Goal: Task Accomplishment & Management: Use online tool/utility

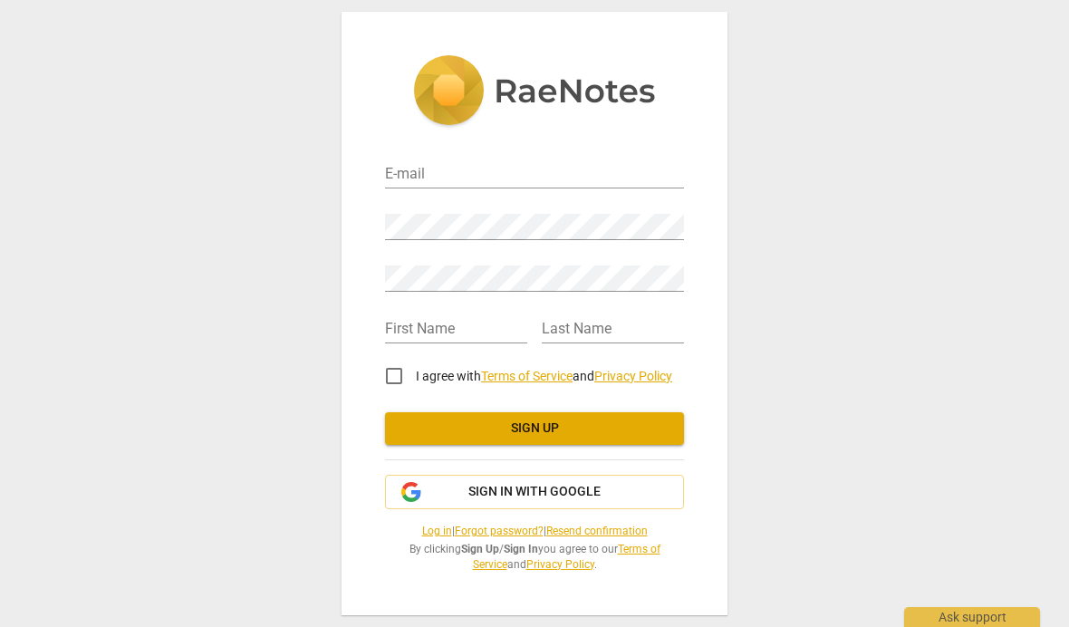
click at [602, 188] on input "email" at bounding box center [534, 175] width 299 height 26
click at [617, 177] on input "email" at bounding box center [534, 175] width 299 height 26
type input "[EMAIL_ADDRESS][DOMAIN_NAME]"
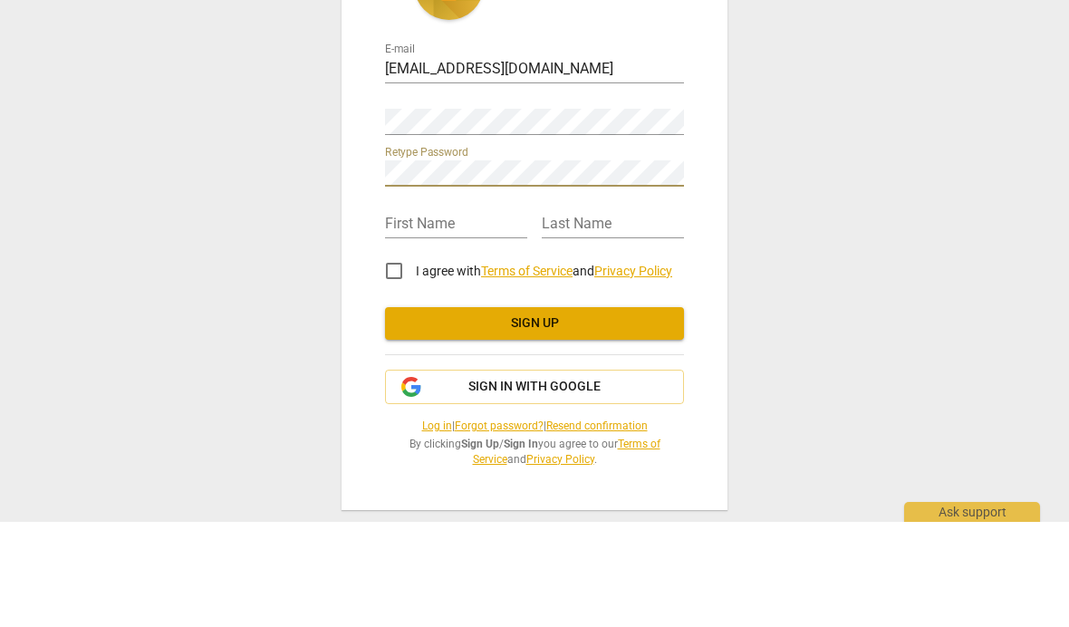
click at [664, 251] on div "Retype Password" at bounding box center [534, 271] width 299 height 41
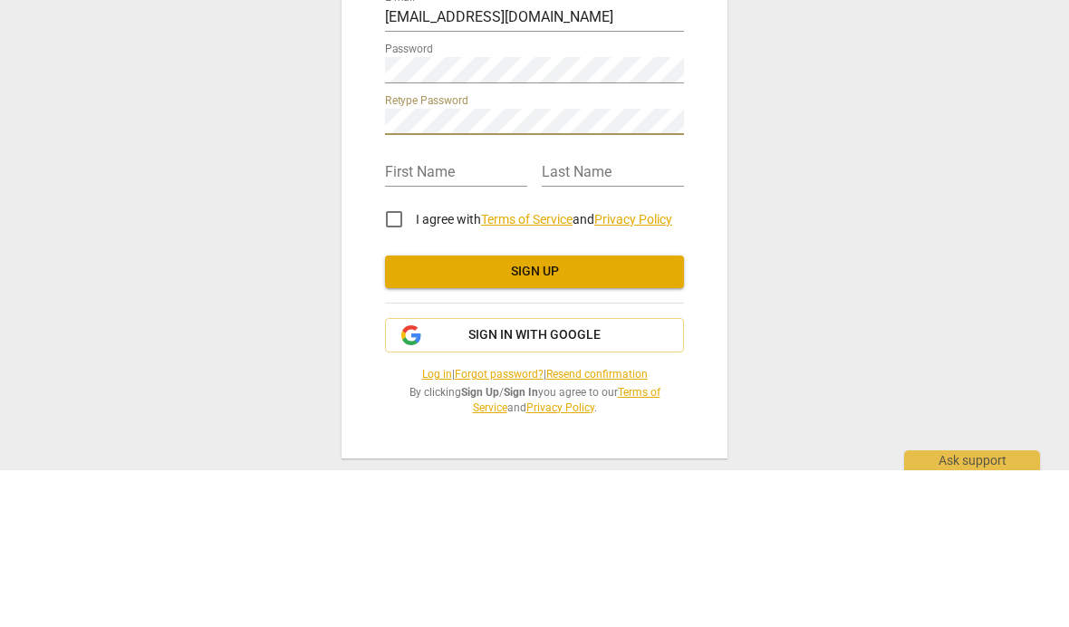
click at [456, 317] on input "text" at bounding box center [456, 330] width 142 height 26
type input "[PERSON_NAME]"
click at [644, 317] on input "text" at bounding box center [613, 330] width 142 height 26
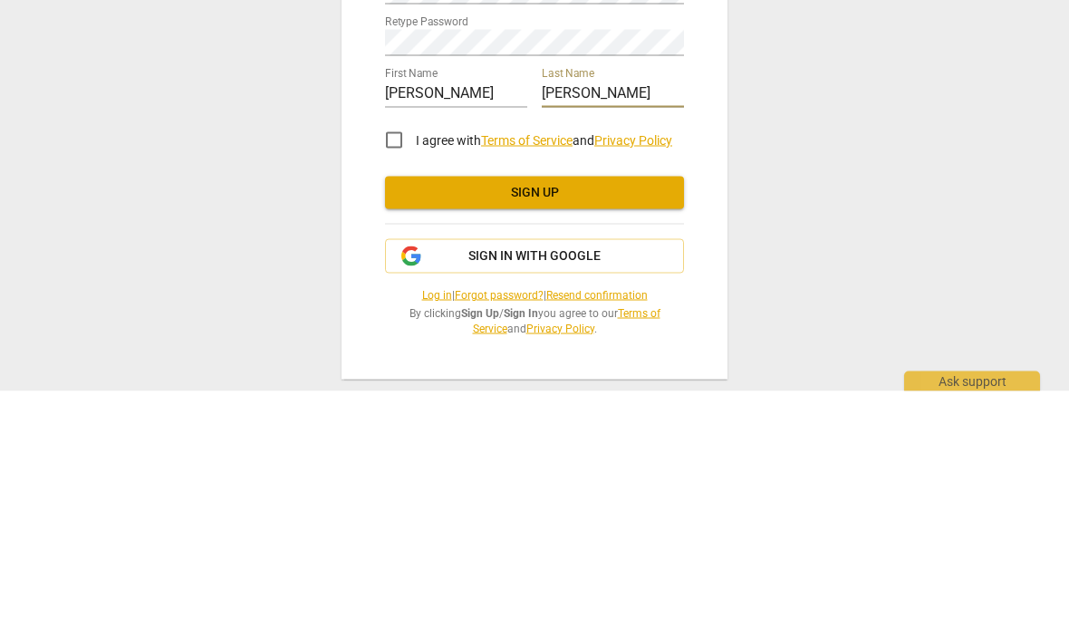
type input "[PERSON_NAME]"
click at [389, 354] on input "I agree with Terms of Service and Privacy Policy" at bounding box center [393, 375] width 43 height 43
checkbox input "true"
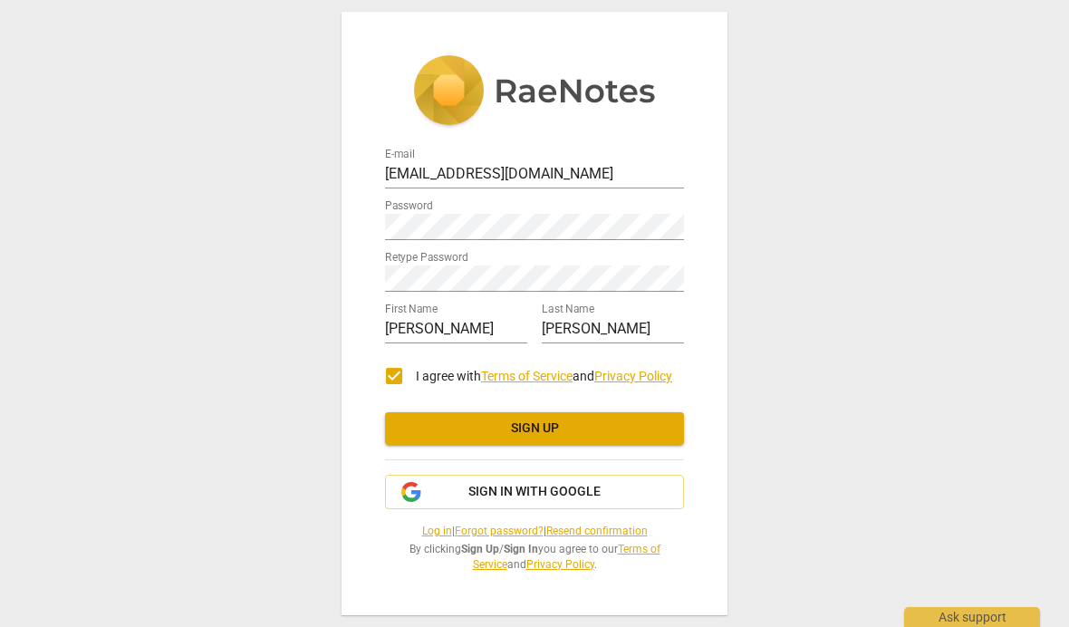
click at [478, 437] on span "Sign up" at bounding box center [534, 428] width 270 height 18
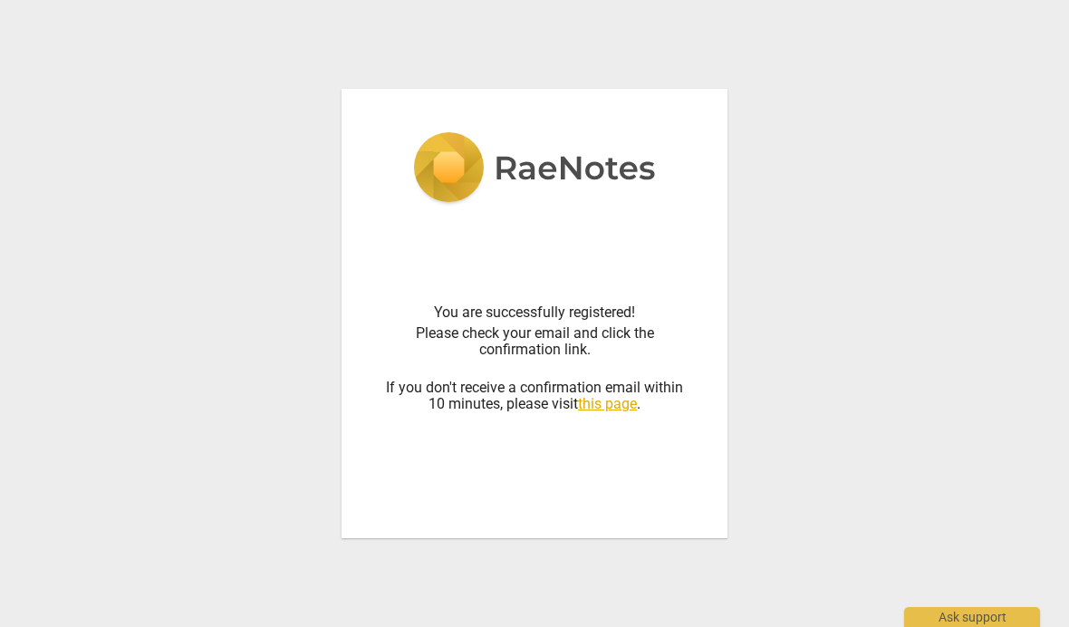
click at [616, 407] on link "this page" at bounding box center [607, 403] width 59 height 17
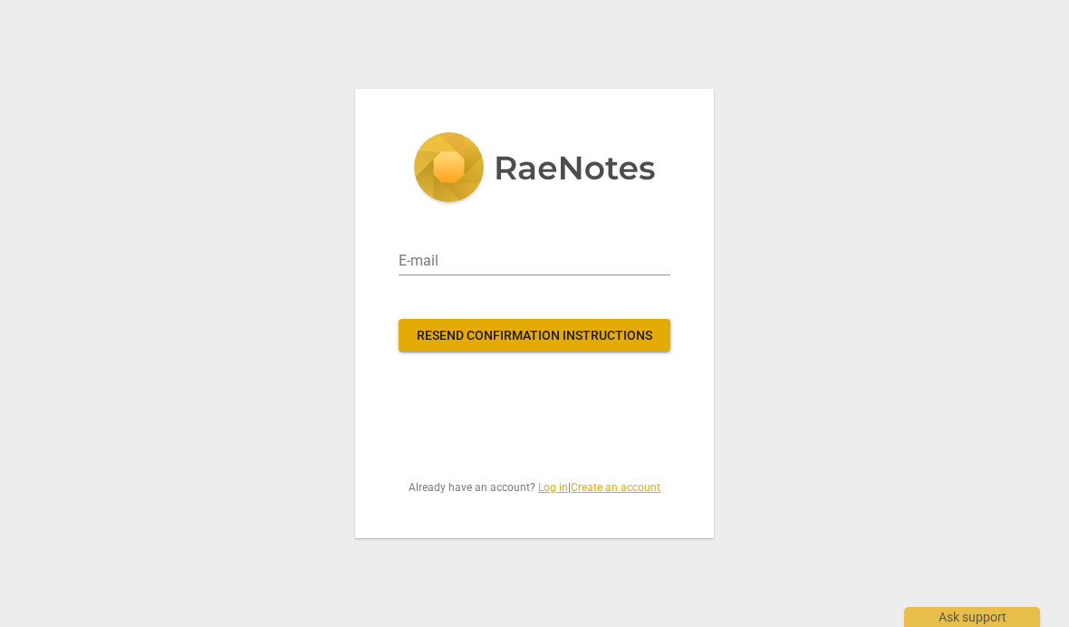
click at [486, 169] on img at bounding box center [534, 169] width 243 height 74
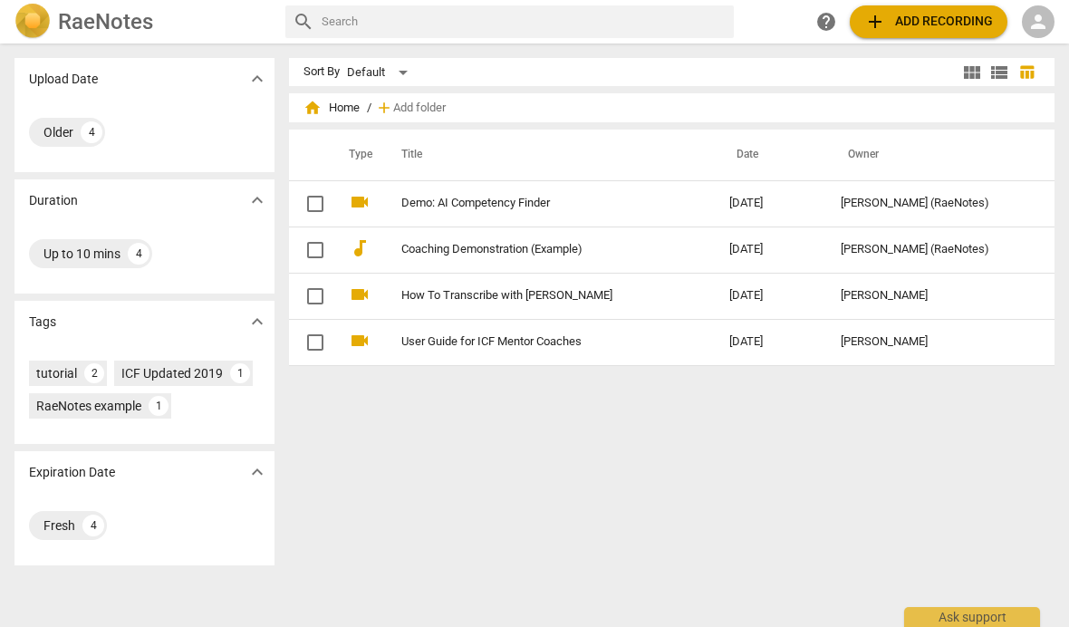
click at [957, 19] on span "add Add recording" at bounding box center [928, 22] width 129 height 22
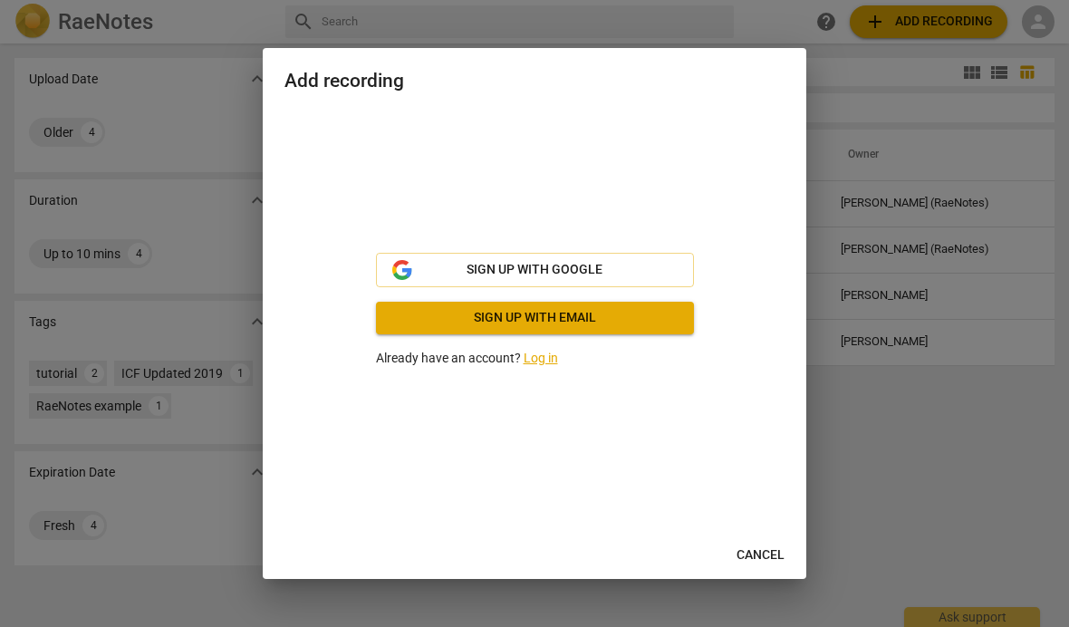
click at [648, 321] on span "Sign up with email" at bounding box center [534, 318] width 289 height 18
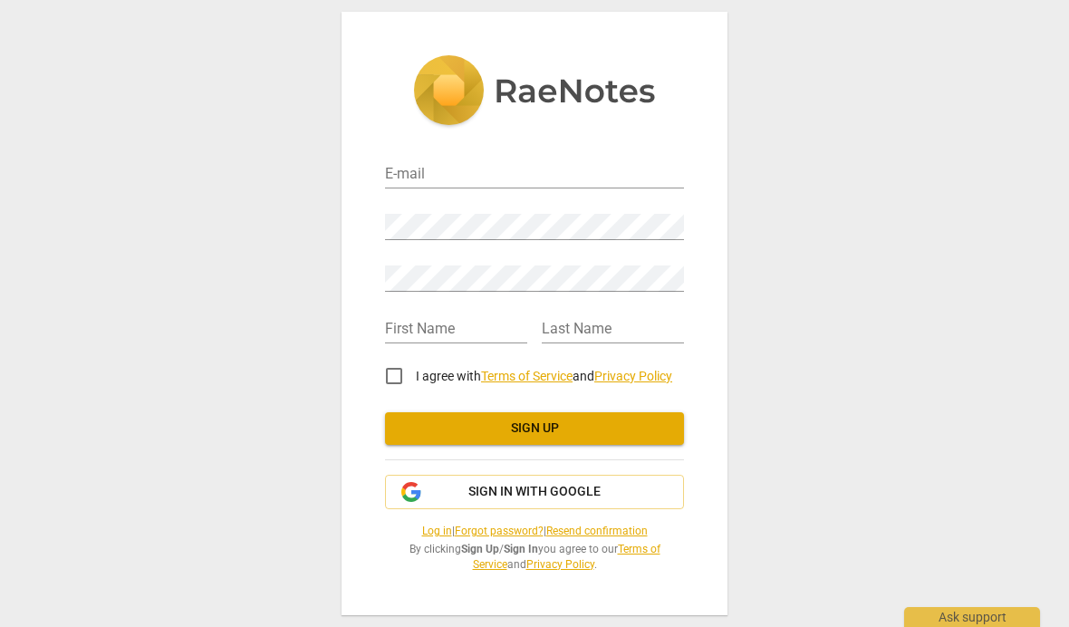
click at [604, 187] on input "email" at bounding box center [534, 175] width 299 height 26
type input "[EMAIL_ADDRESS][DOMAIN_NAME]"
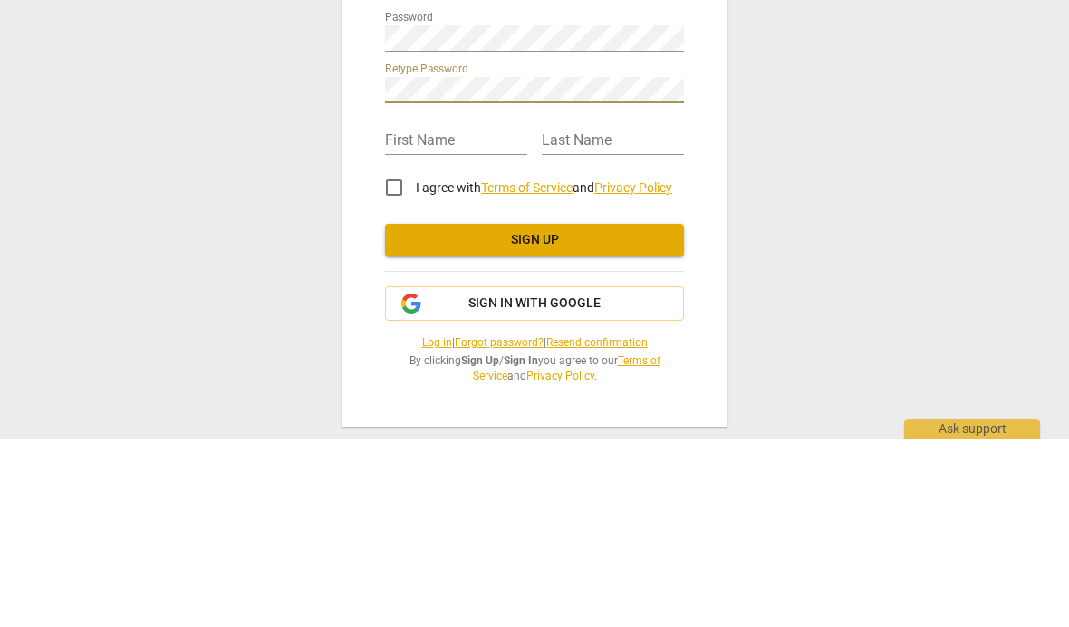
click at [445, 317] on input "text" at bounding box center [456, 330] width 142 height 26
type input "[PERSON_NAME]"
click at [626, 317] on input "text" at bounding box center [613, 330] width 142 height 26
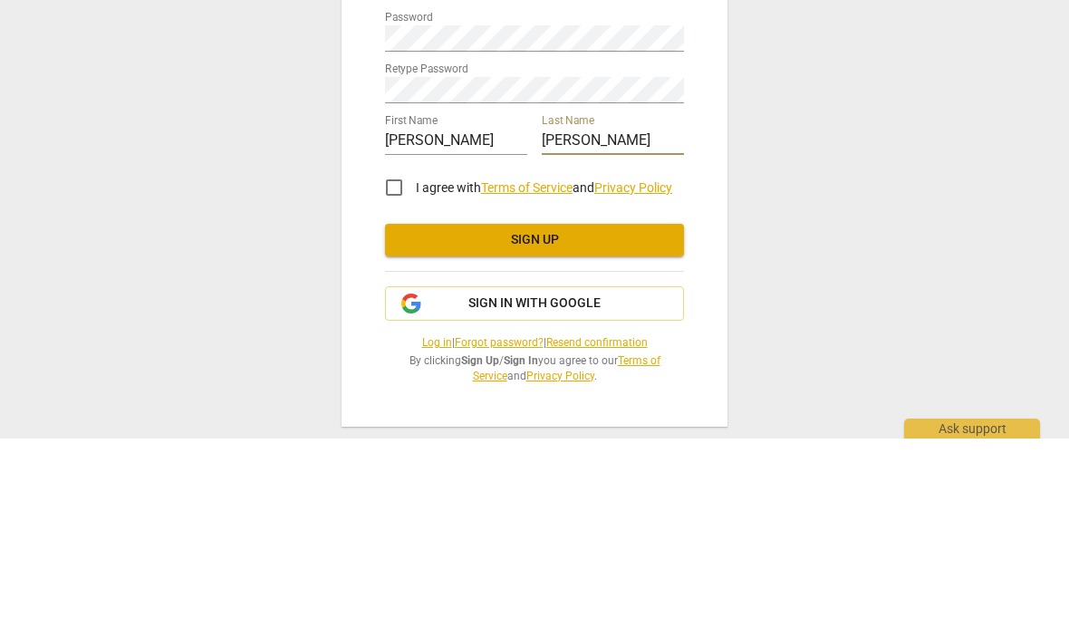
type input "[PERSON_NAME]"
click at [652, 354] on label "I agree with Terms of Service and Privacy Policy" at bounding box center [522, 375] width 300 height 43
click at [416, 354] on input "I agree with Terms of Service and Privacy Policy" at bounding box center [393, 375] width 43 height 43
checkbox input "true"
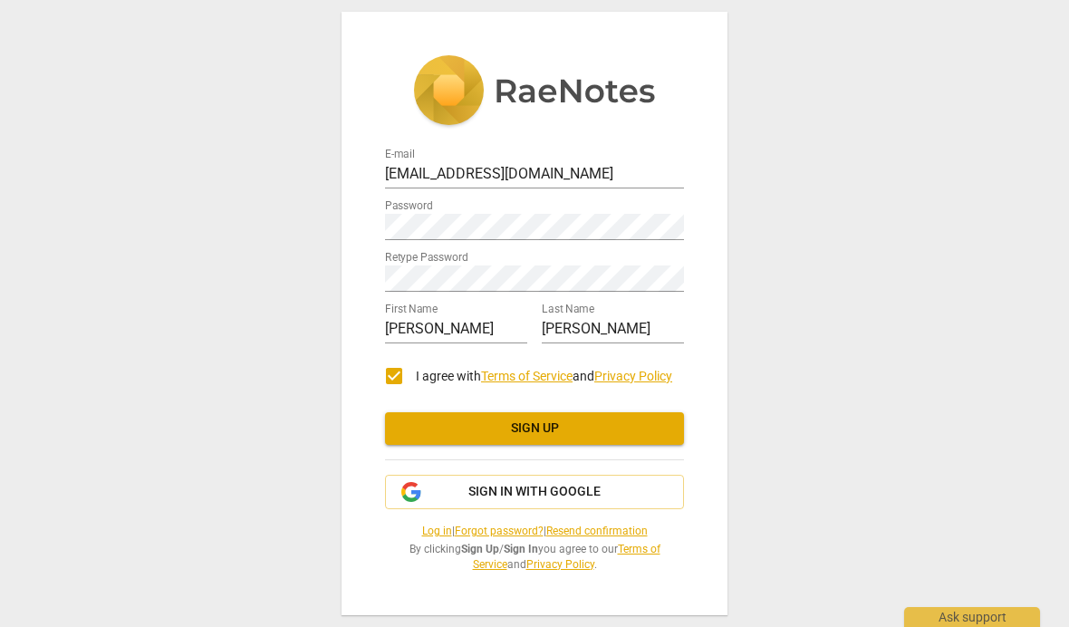
click at [470, 426] on span "Sign up" at bounding box center [534, 428] width 270 height 18
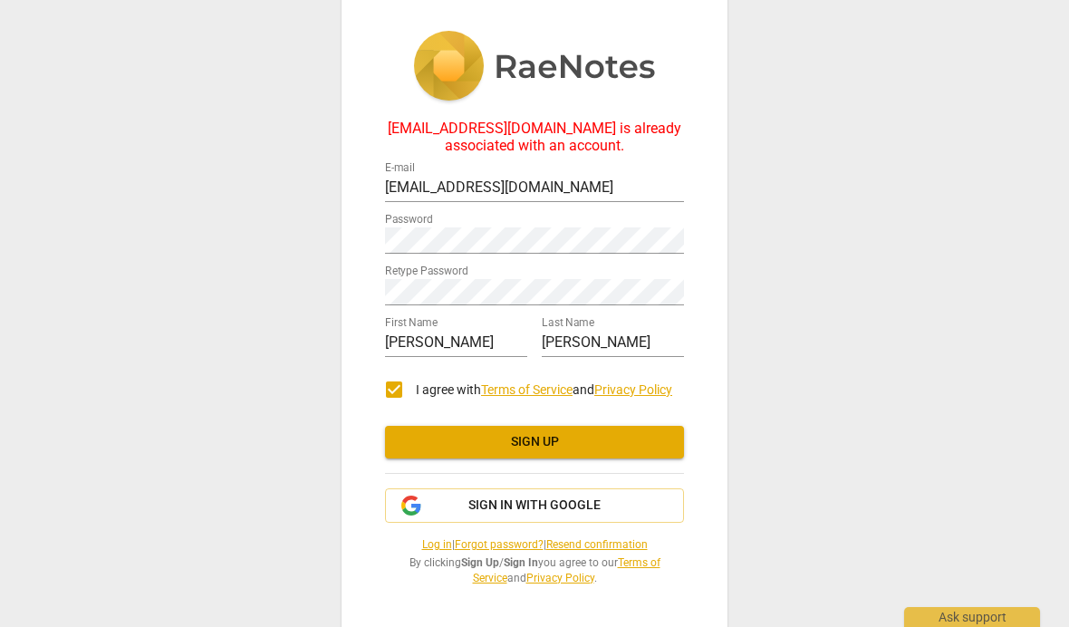
scroll to position [12, 0]
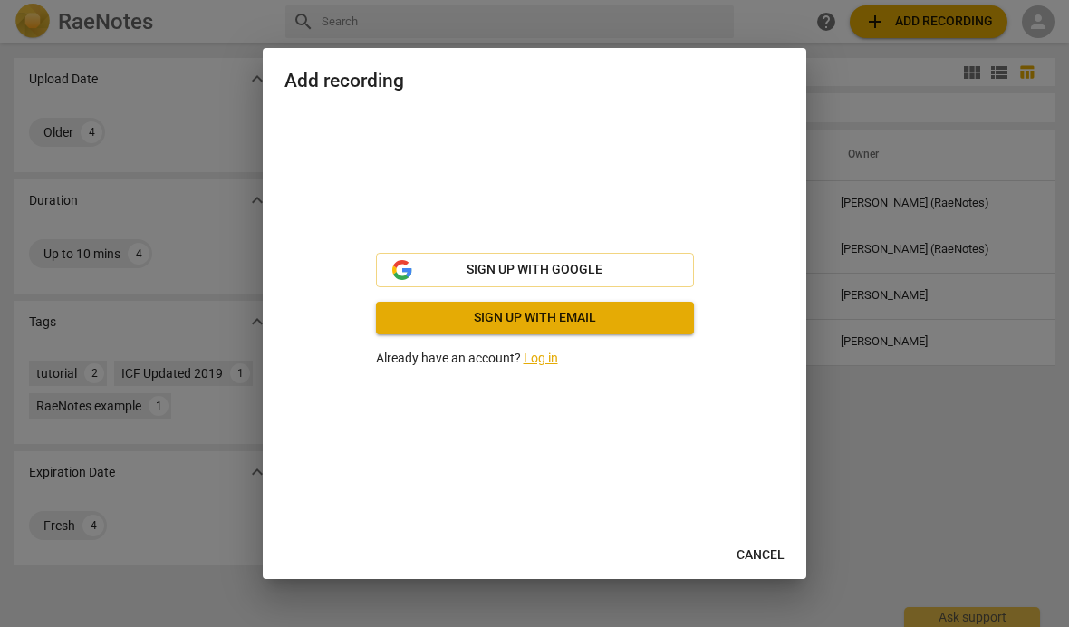
click at [749, 533] on div "Add recording Sign up with Google Sign up with email Already have an account? L…" at bounding box center [534, 314] width 543 height 532
click at [764, 541] on button "Cancel" at bounding box center [760, 555] width 77 height 33
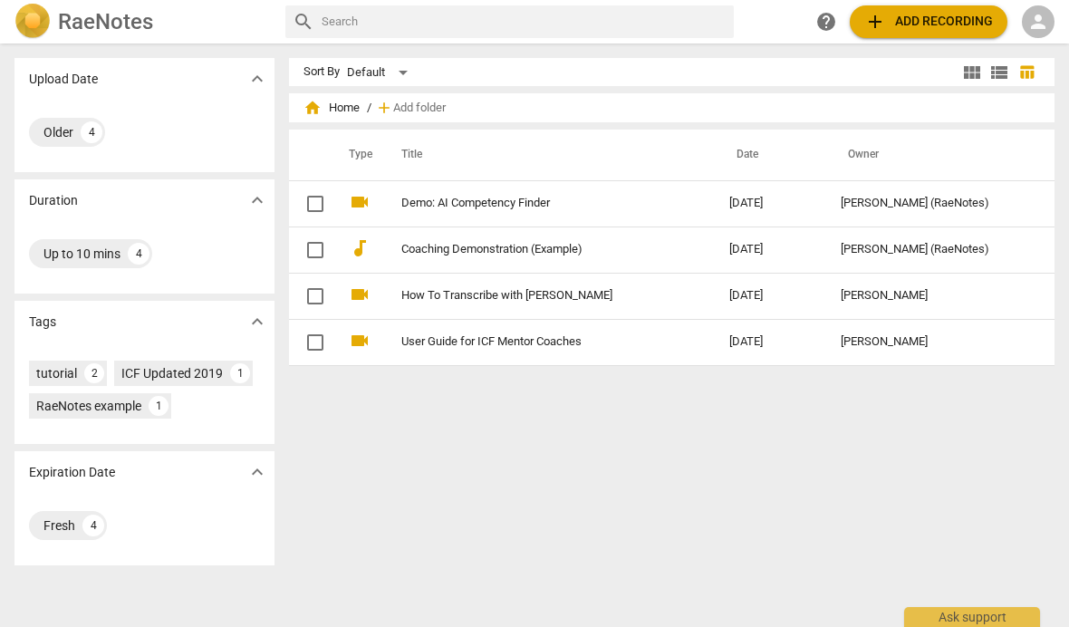
click at [1038, 13] on span "person" at bounding box center [1038, 22] width 22 height 22
click at [1031, 39] on li "Login" at bounding box center [1022, 43] width 65 height 43
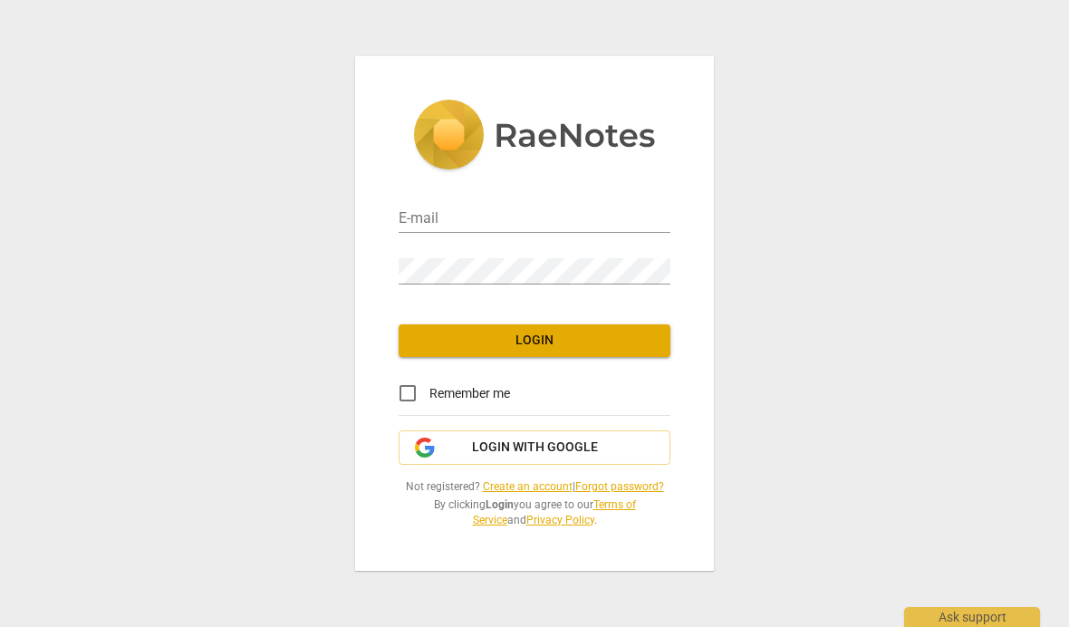
click at [571, 214] on input "email" at bounding box center [534, 219] width 272 height 26
click at [603, 210] on input "email" at bounding box center [534, 219] width 272 height 26
type input "[EMAIL_ADDRESS][DOMAIN_NAME]"
click at [612, 329] on button "Login" at bounding box center [534, 340] width 272 height 33
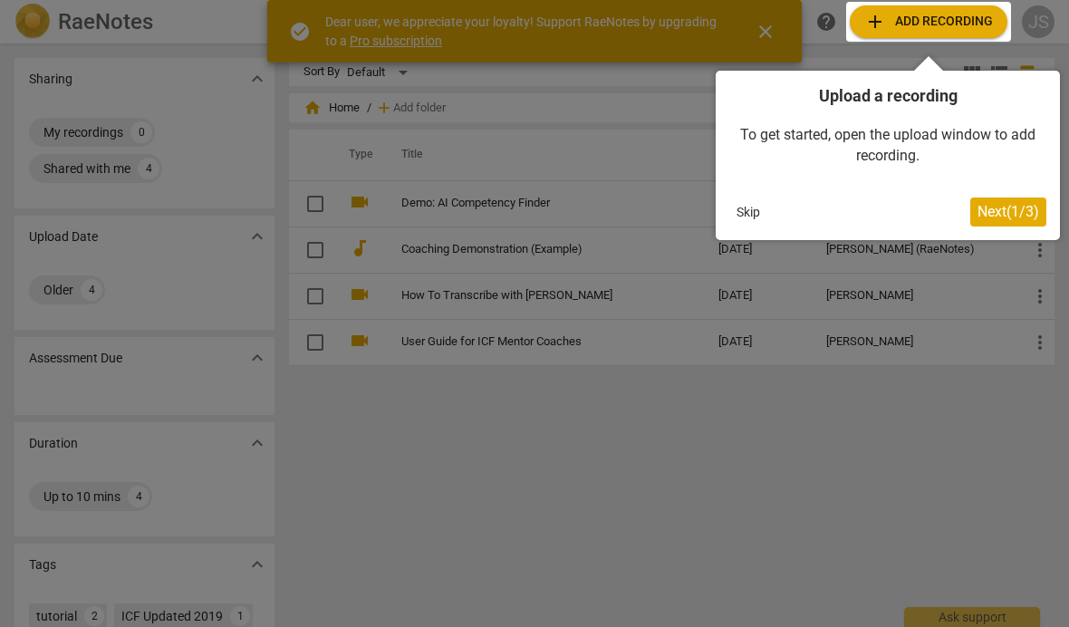
click at [1002, 216] on span "Next ( 1 / 3 )" at bounding box center [1008, 211] width 62 height 17
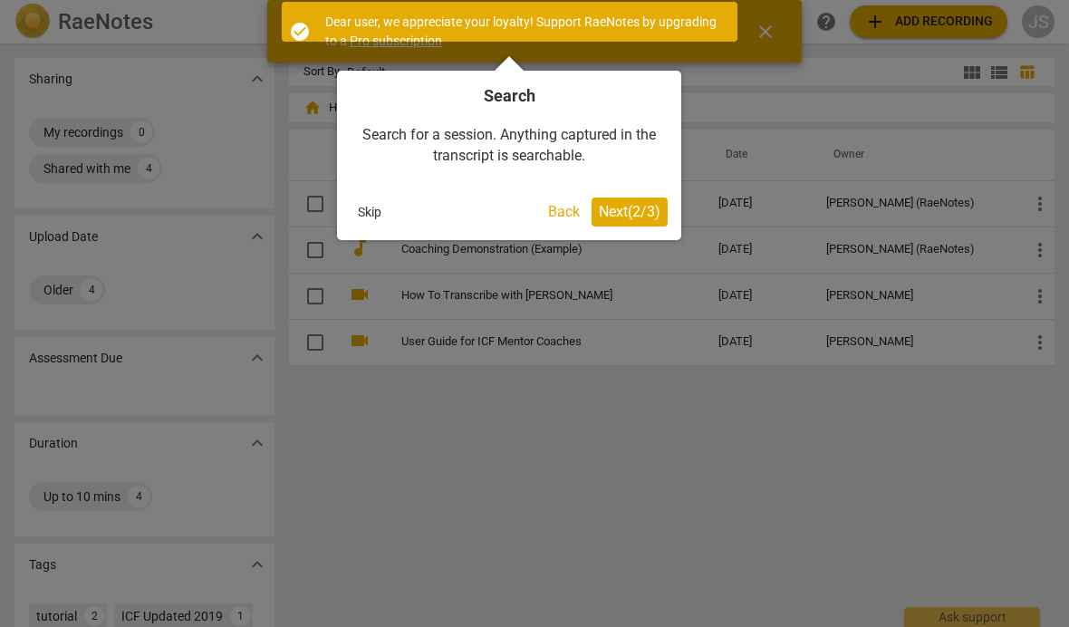
click at [632, 212] on span "Next ( 2 / 3 )" at bounding box center [630, 211] width 62 height 17
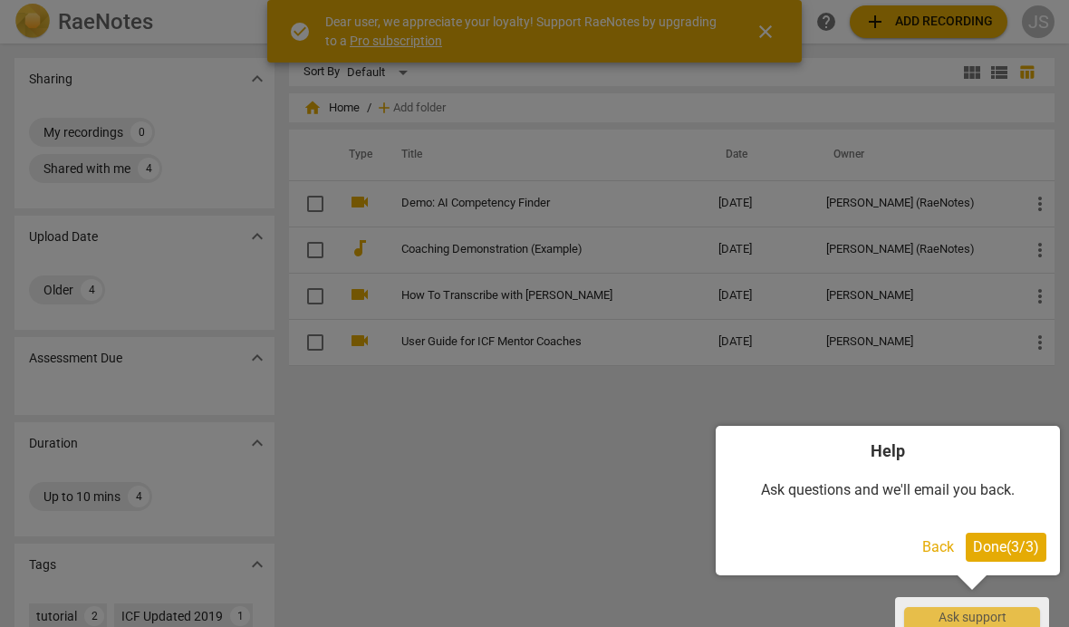
click at [1006, 551] on span "Done ( 3 / 3 )" at bounding box center [1006, 546] width 66 height 17
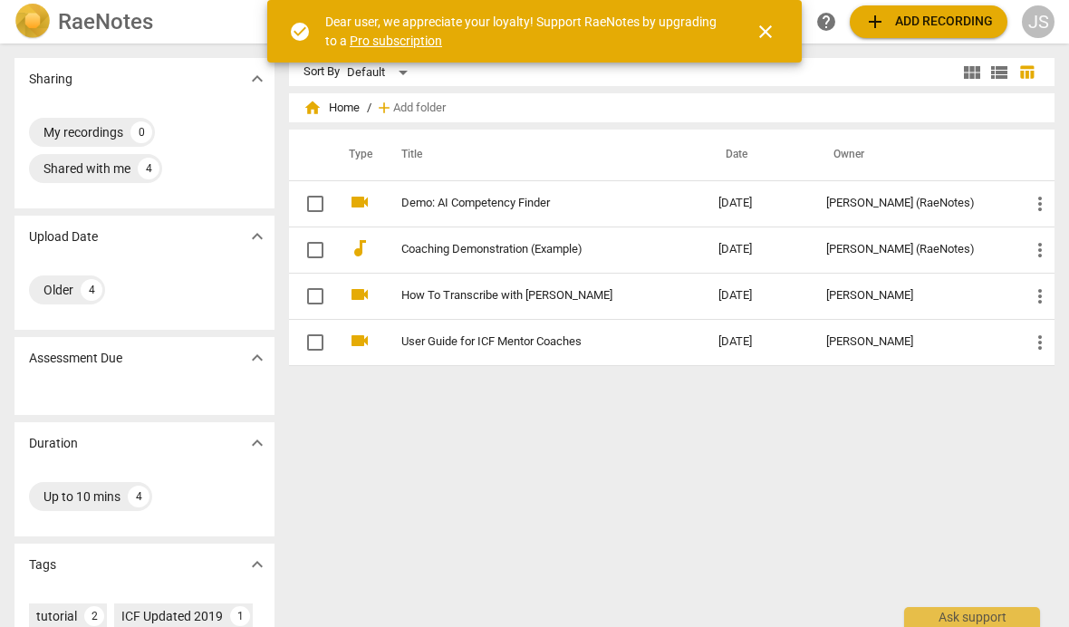
click at [973, 29] on span "add Add recording" at bounding box center [928, 22] width 129 height 22
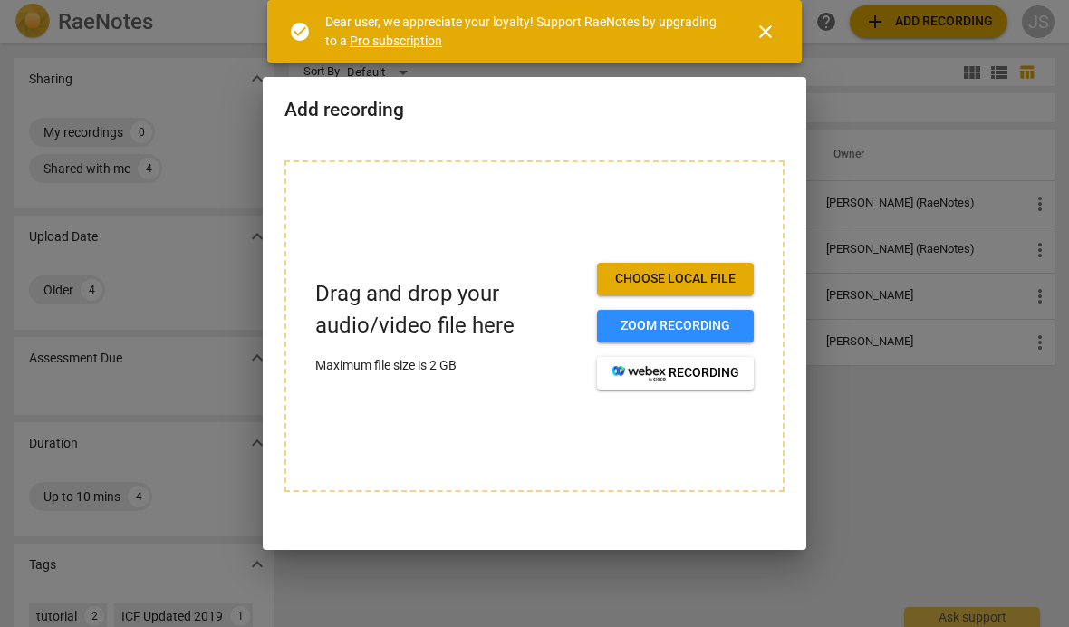
click at [698, 281] on span "Choose local file" at bounding box center [675, 279] width 128 height 18
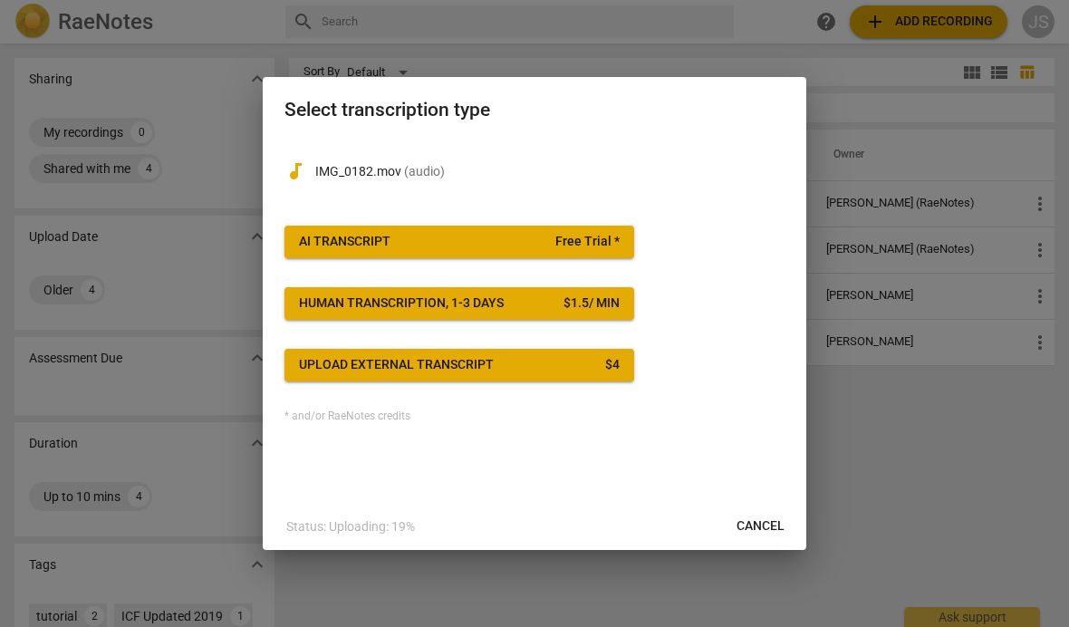
click at [548, 229] on button "AI Transcript Free Trial *" at bounding box center [459, 241] width 350 height 33
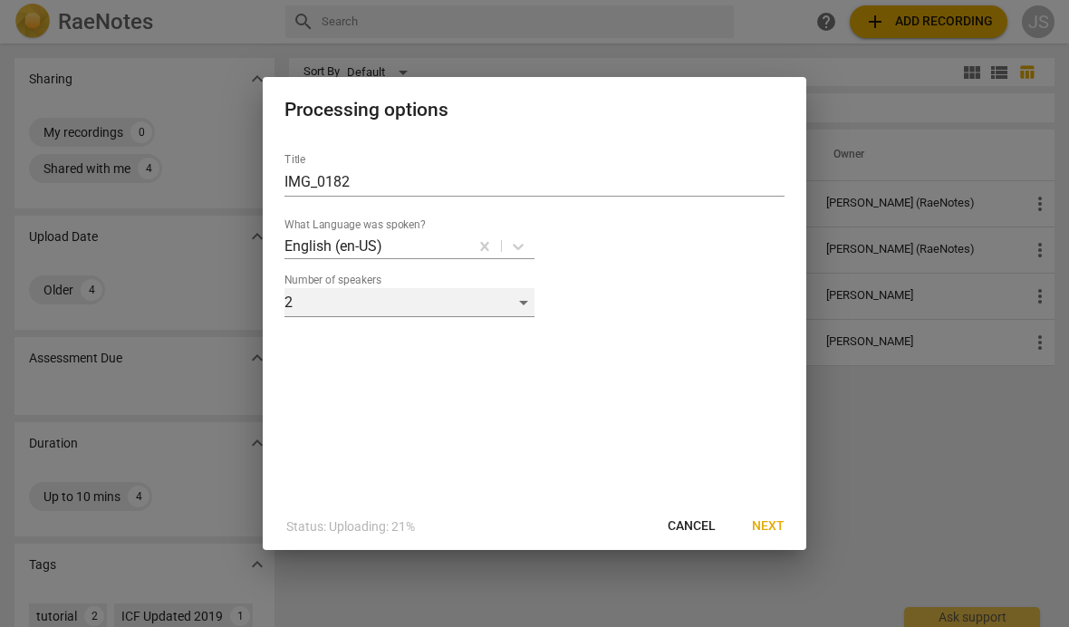
click at [480, 293] on div "2" at bounding box center [409, 302] width 250 height 29
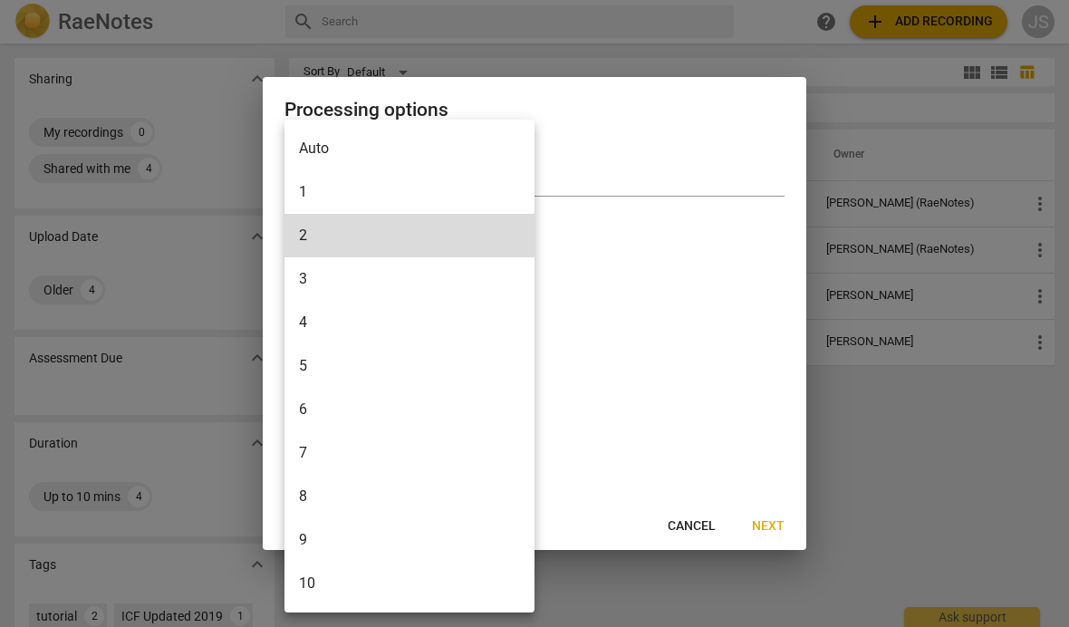
click at [667, 315] on div at bounding box center [534, 313] width 1069 height 627
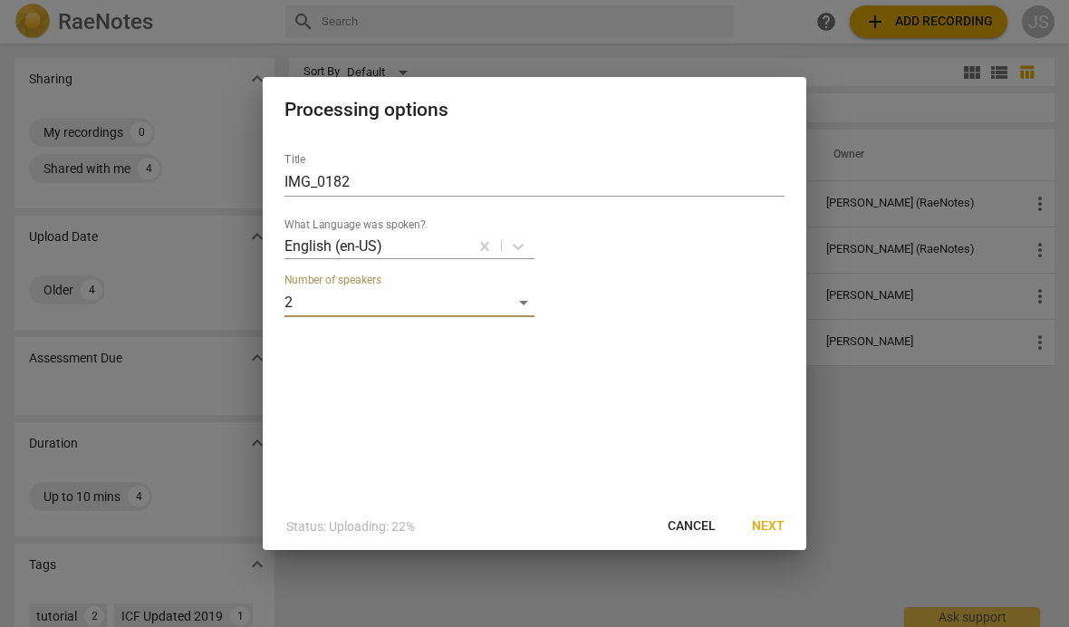
click at [776, 520] on span "Next" at bounding box center [768, 526] width 33 height 18
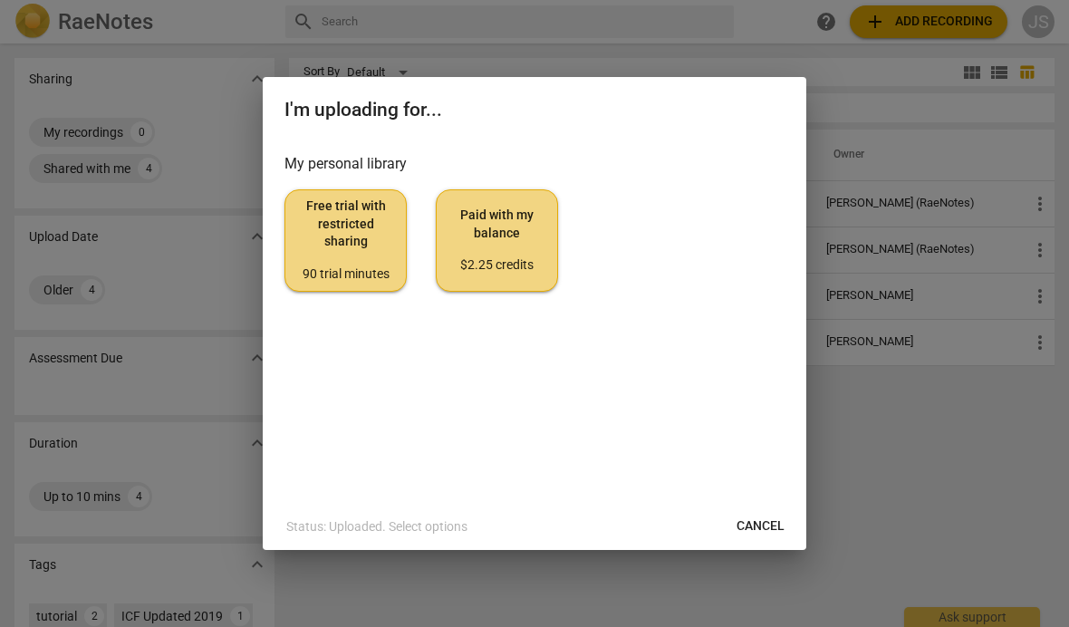
click at [337, 246] on span "Free trial with restricted sharing 90 trial minutes" at bounding box center [345, 239] width 91 height 85
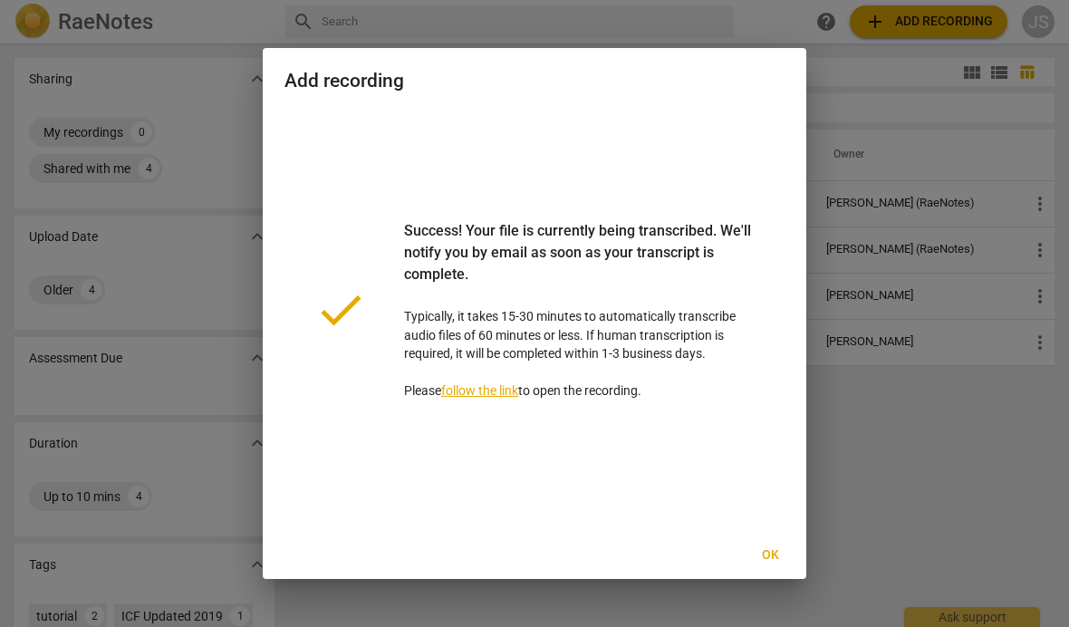
click at [780, 556] on span "Ok" at bounding box center [769, 555] width 29 height 18
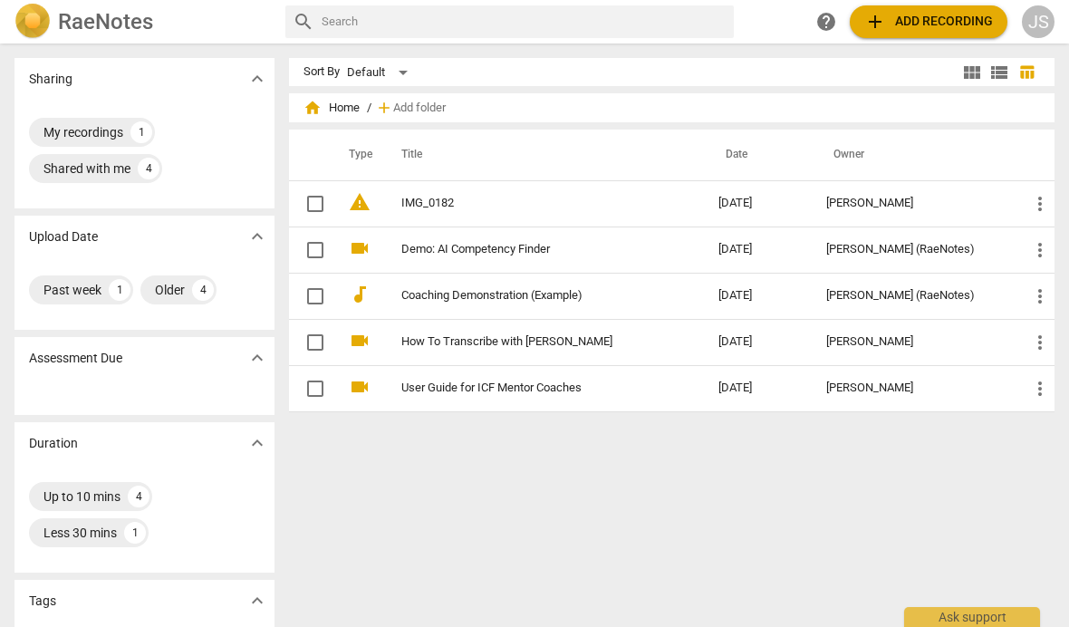
click at [441, 206] on link "IMG_0182" at bounding box center [527, 204] width 252 height 14
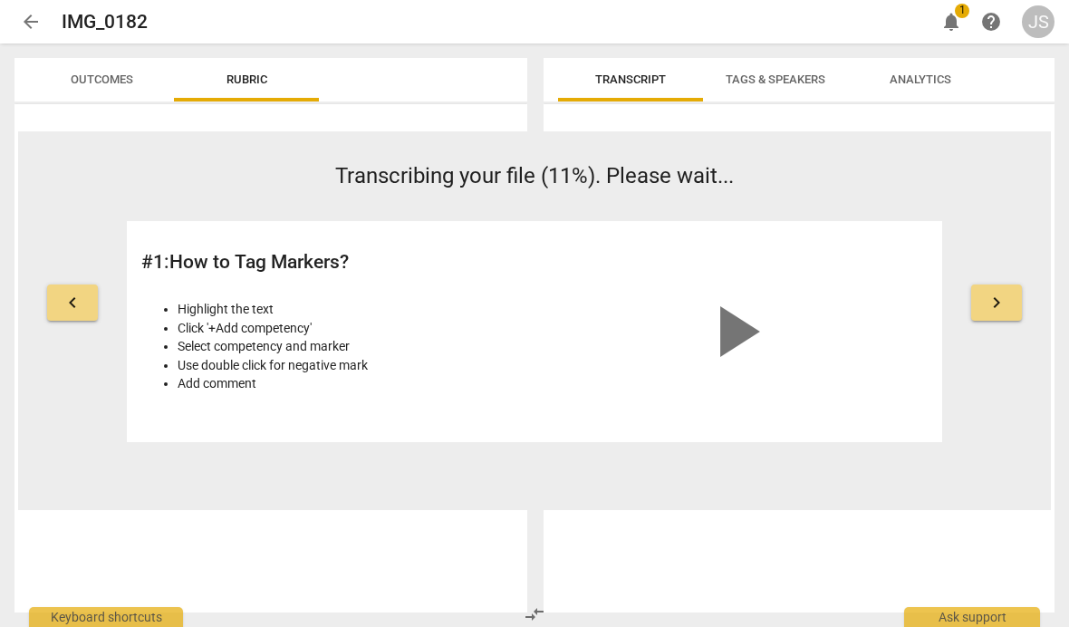
click at [121, 82] on span "Outcomes" at bounding box center [102, 79] width 62 height 14
click at [223, 91] on button "Rubric" at bounding box center [246, 79] width 145 height 43
click at [678, 85] on span "Transcript" at bounding box center [630, 80] width 114 height 24
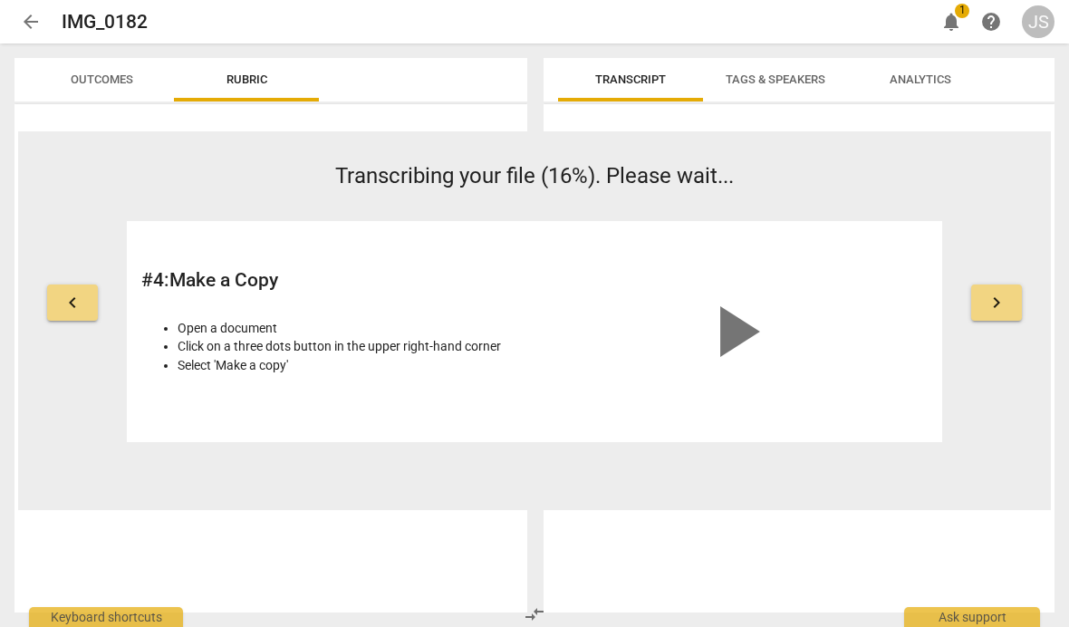
click at [1, 158] on div "Outcomes Rubric" at bounding box center [267, 334] width 534 height 583
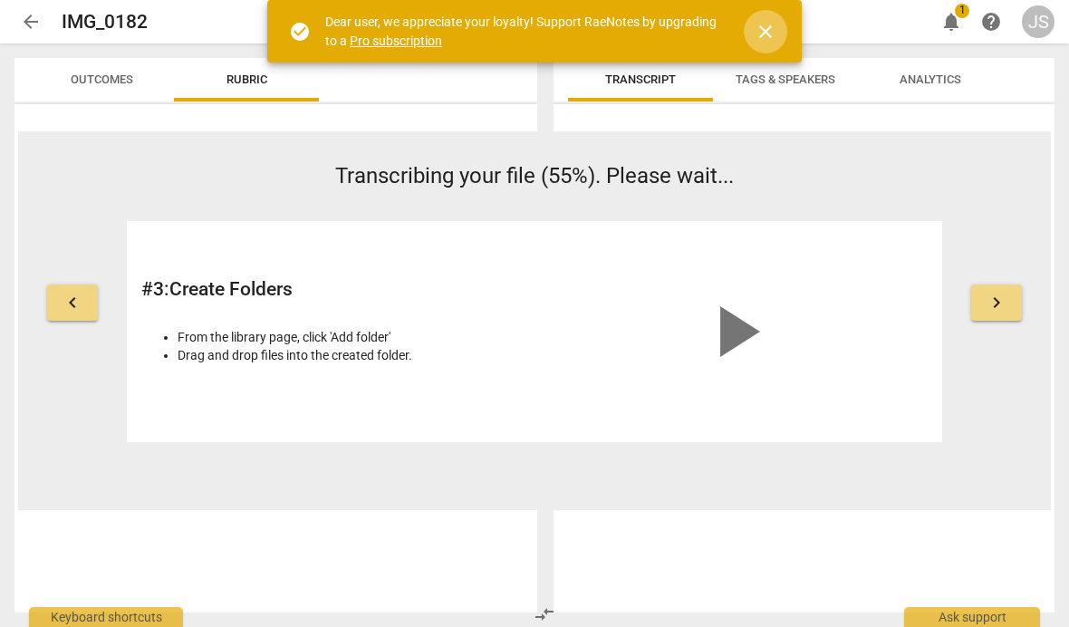
click at [760, 42] on button "close" at bounding box center [764, 31] width 43 height 43
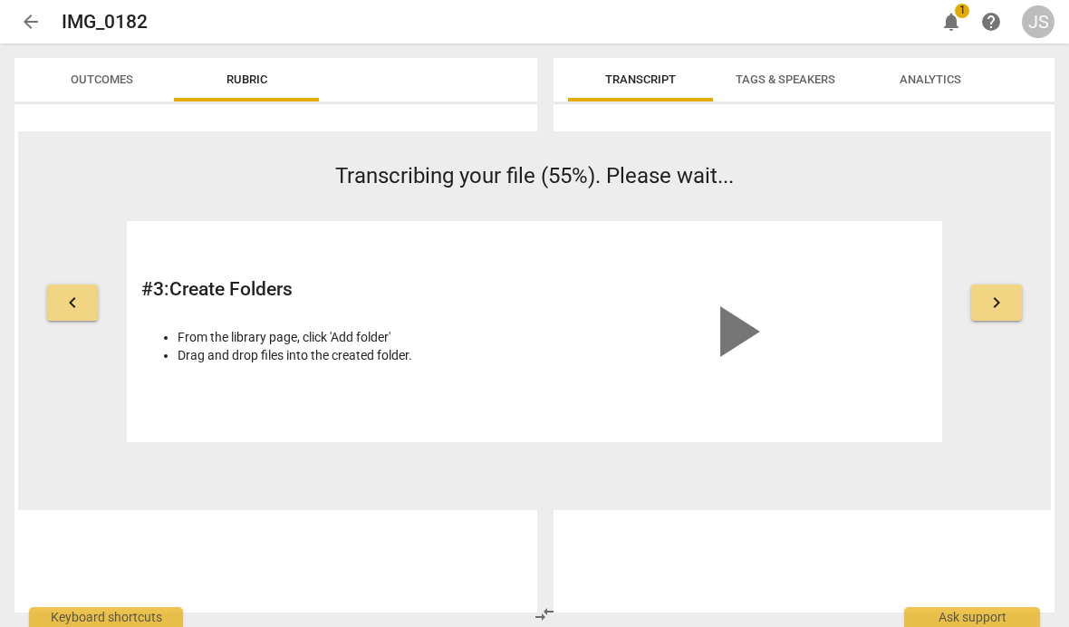
click at [995, 303] on span "keyboard_arrow_right" at bounding box center [996, 303] width 22 height 22
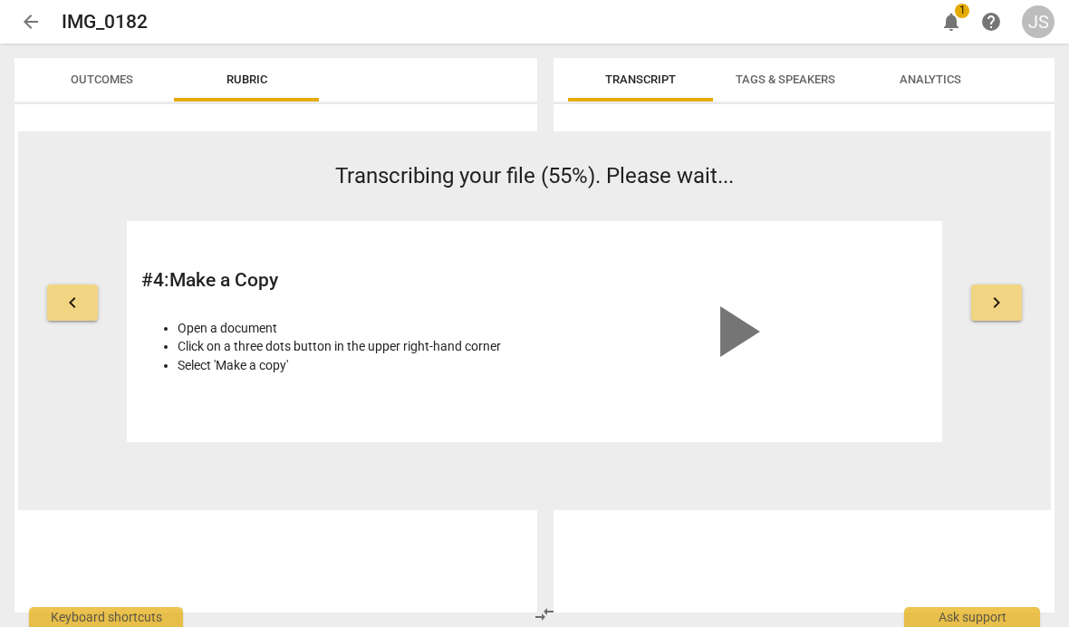
click at [1014, 299] on button "keyboard_arrow_right" at bounding box center [996, 302] width 51 height 36
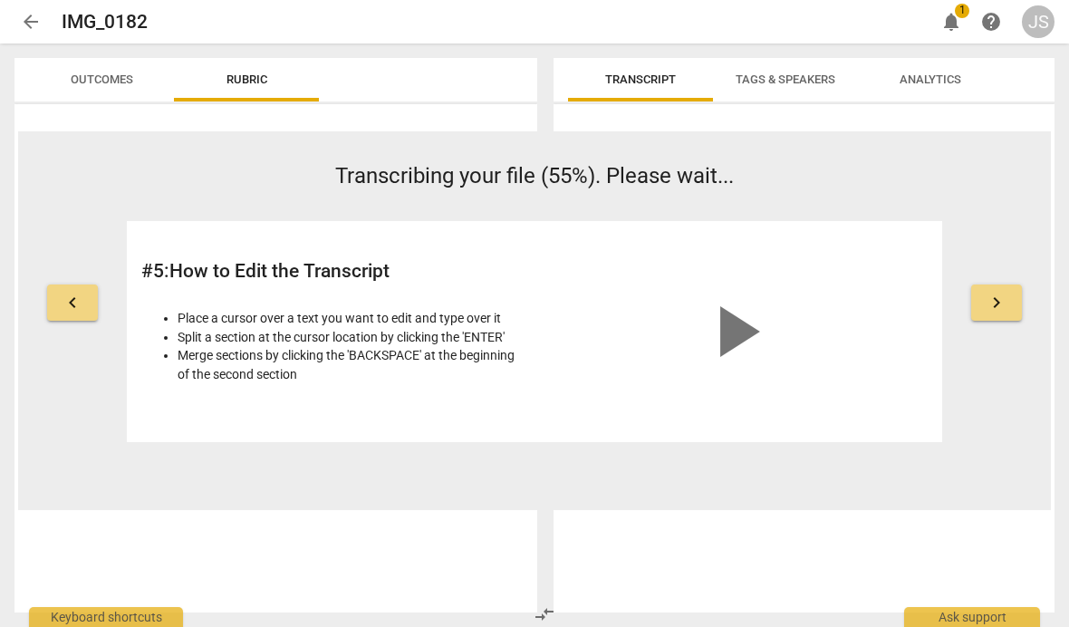
click at [1002, 294] on span "keyboard_arrow_right" at bounding box center [996, 303] width 22 height 22
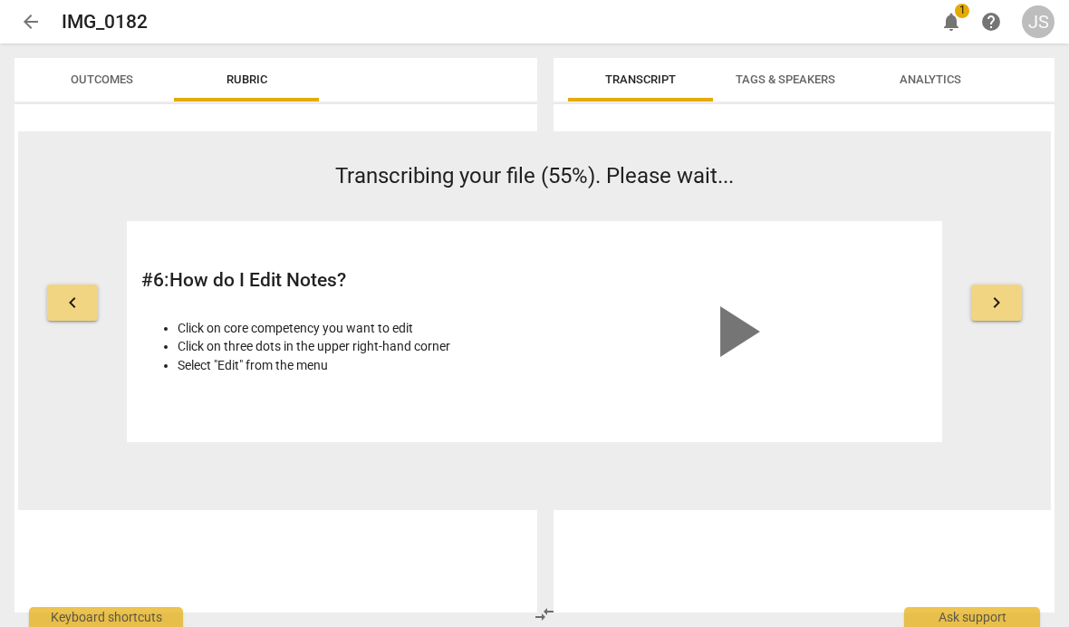
click at [999, 301] on span "keyboard_arrow_right" at bounding box center [996, 303] width 22 height 22
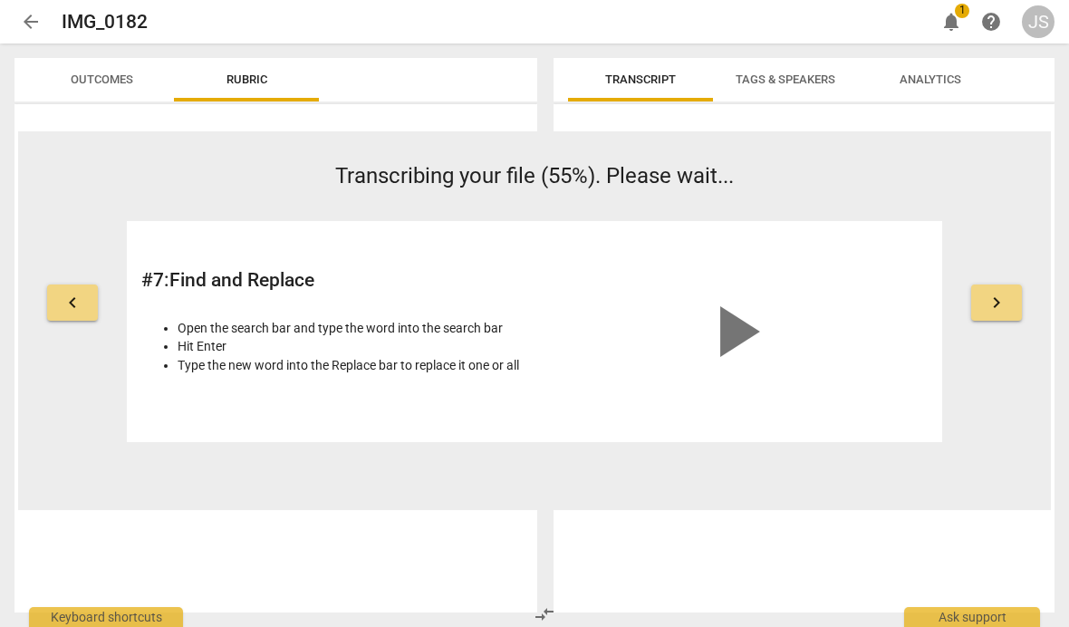
click at [1021, 309] on button "keyboard_arrow_right" at bounding box center [996, 302] width 51 height 36
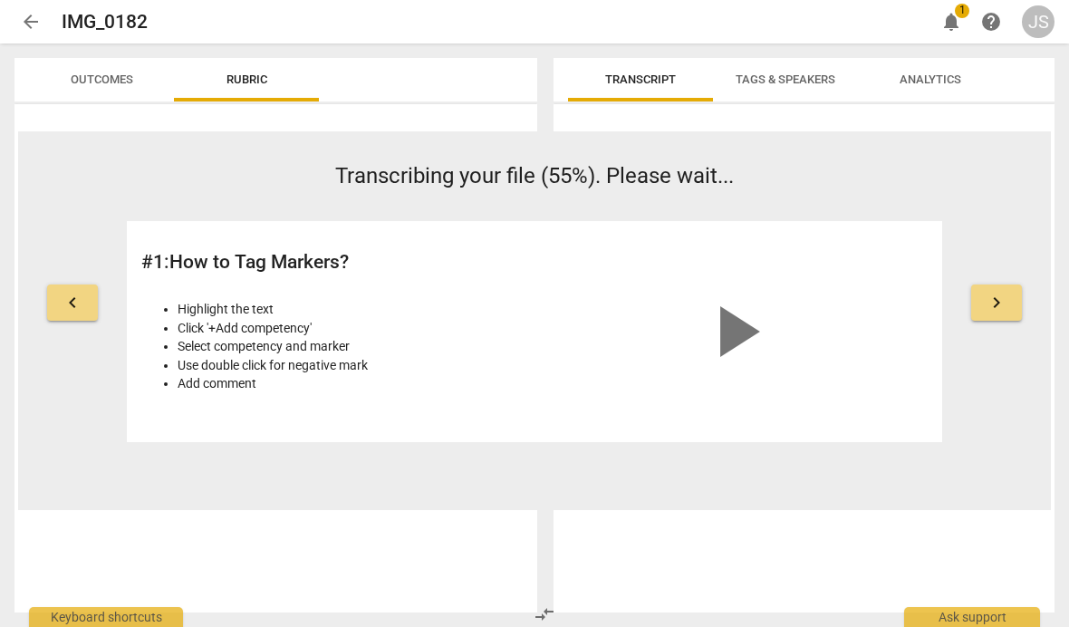
click at [991, 298] on span "keyboard_arrow_right" at bounding box center [996, 303] width 22 height 22
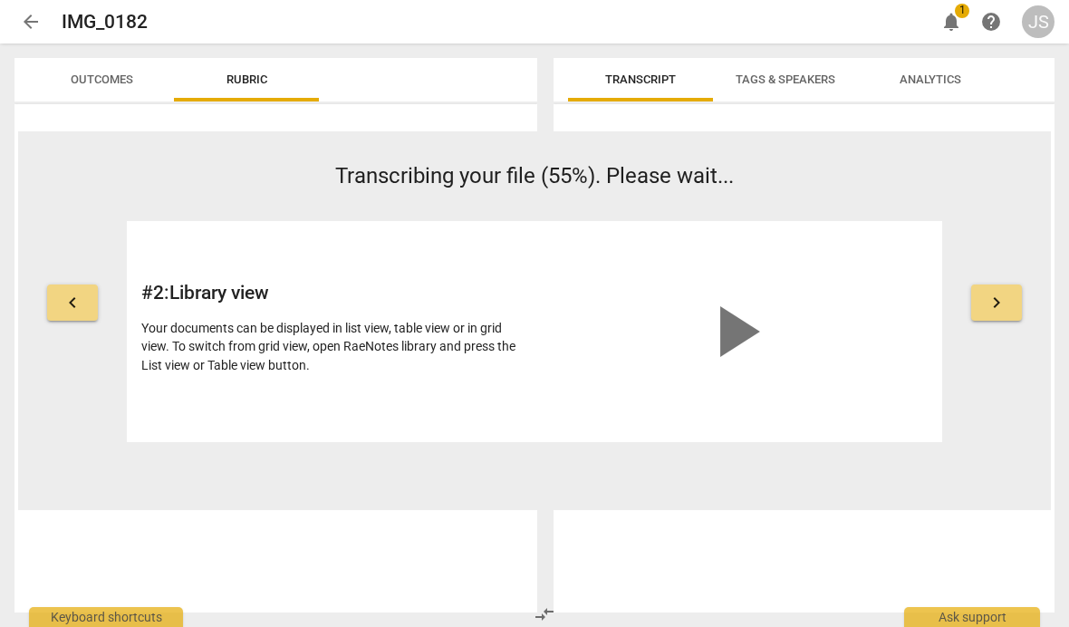
click at [804, 79] on span "Tags & Speakers" at bounding box center [785, 79] width 100 height 14
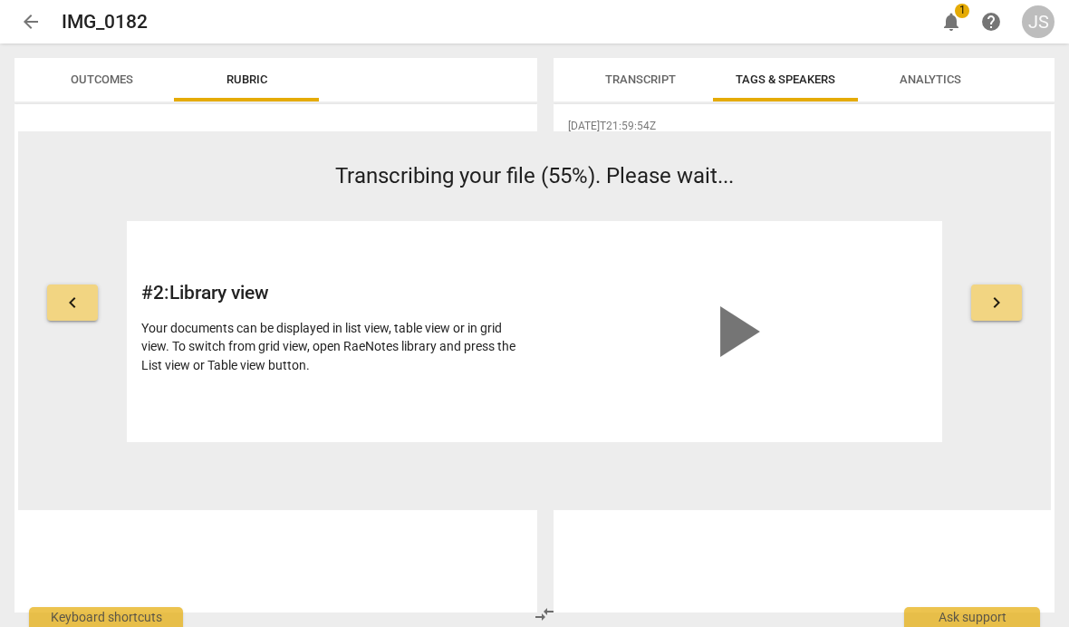
click at [952, 85] on span "Analytics" at bounding box center [930, 79] width 62 height 14
click at [652, 75] on span "Transcript" at bounding box center [640, 79] width 71 height 14
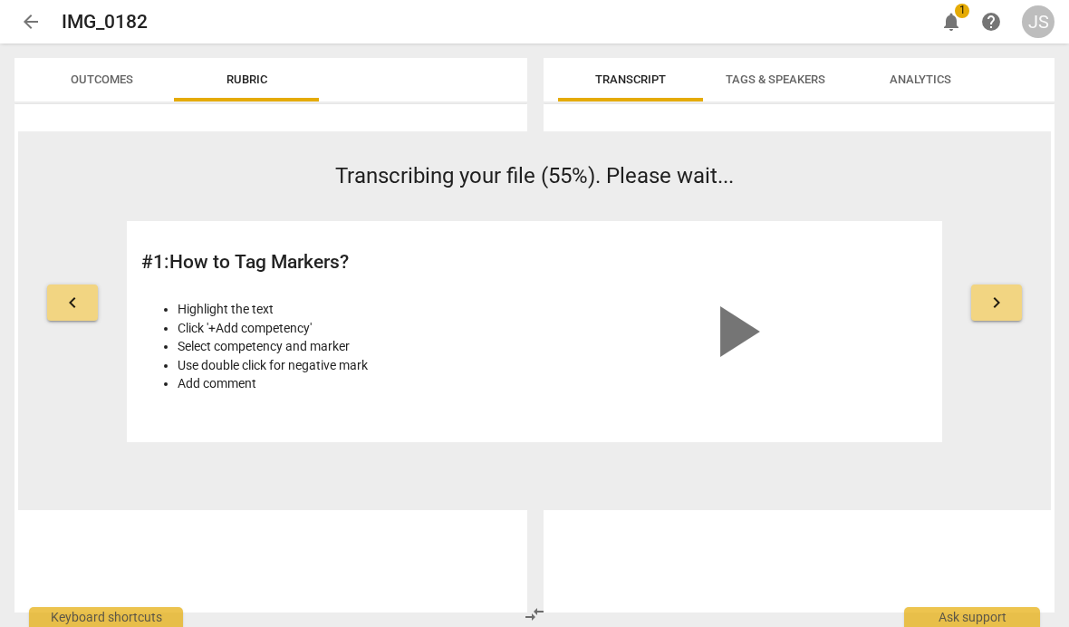
click at [43, 21] on span "arrow_back" at bounding box center [30, 22] width 33 height 22
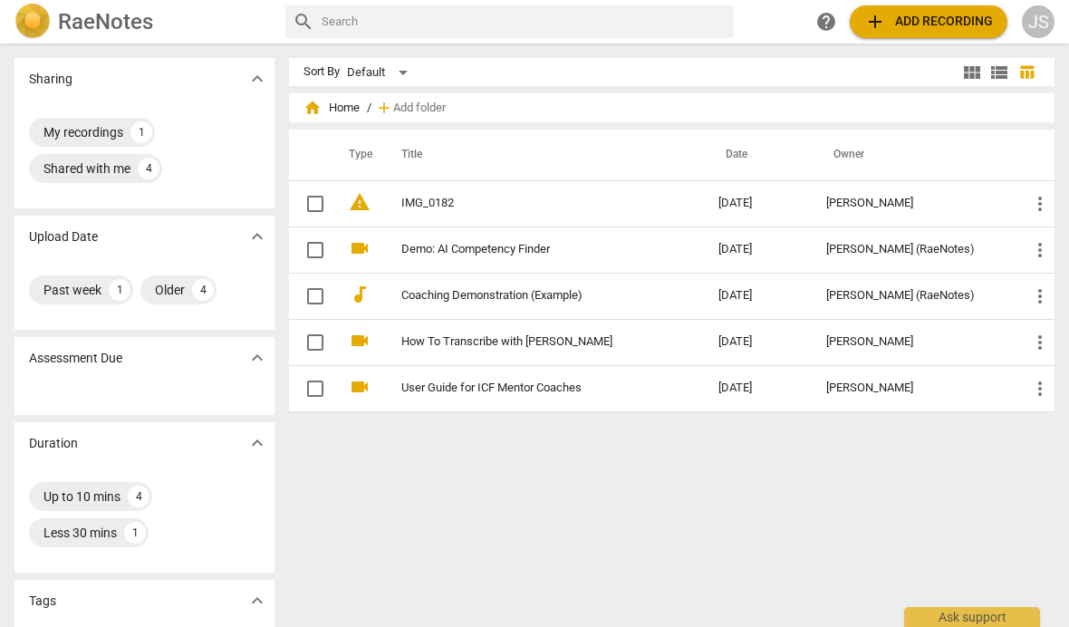
click at [949, 20] on span "add Add recording" at bounding box center [928, 22] width 129 height 22
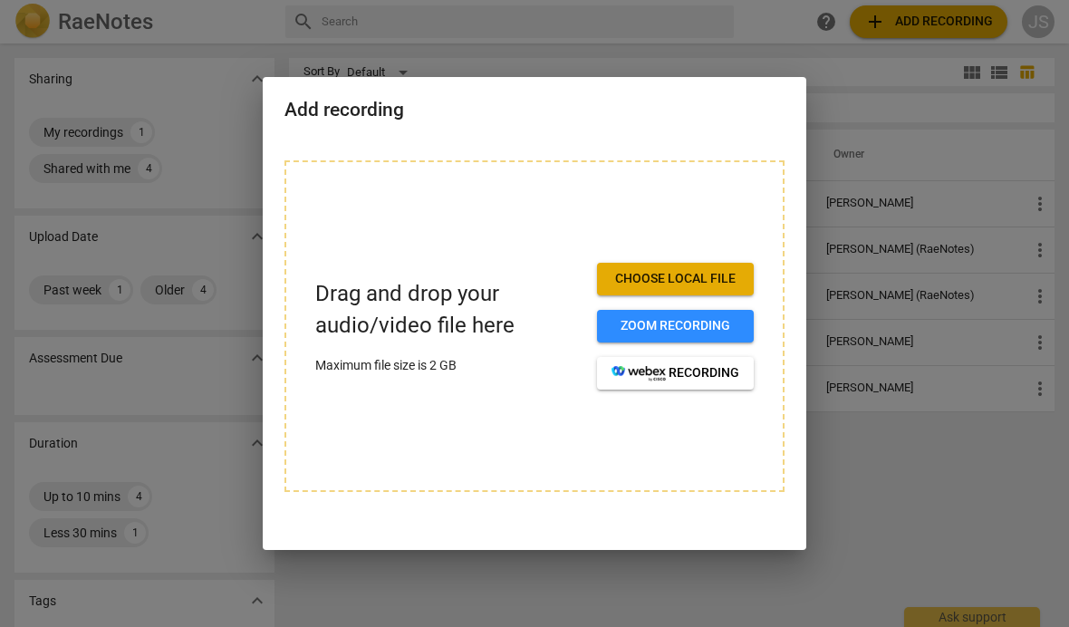
click at [903, 92] on div at bounding box center [534, 313] width 1069 height 627
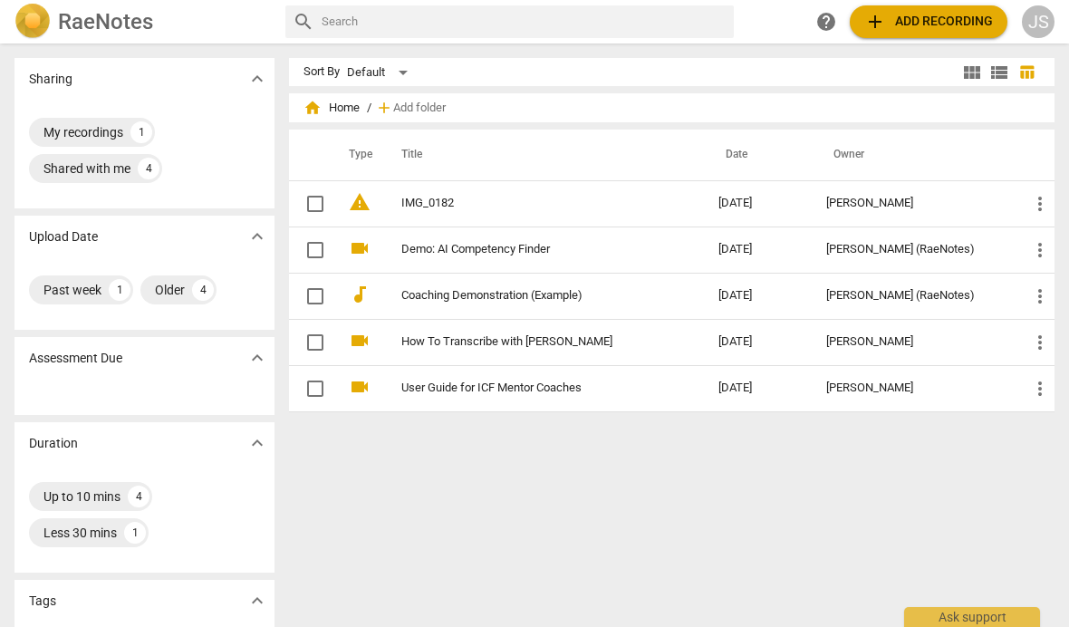
click at [689, 202] on td "IMG_0182" at bounding box center [541, 203] width 324 height 46
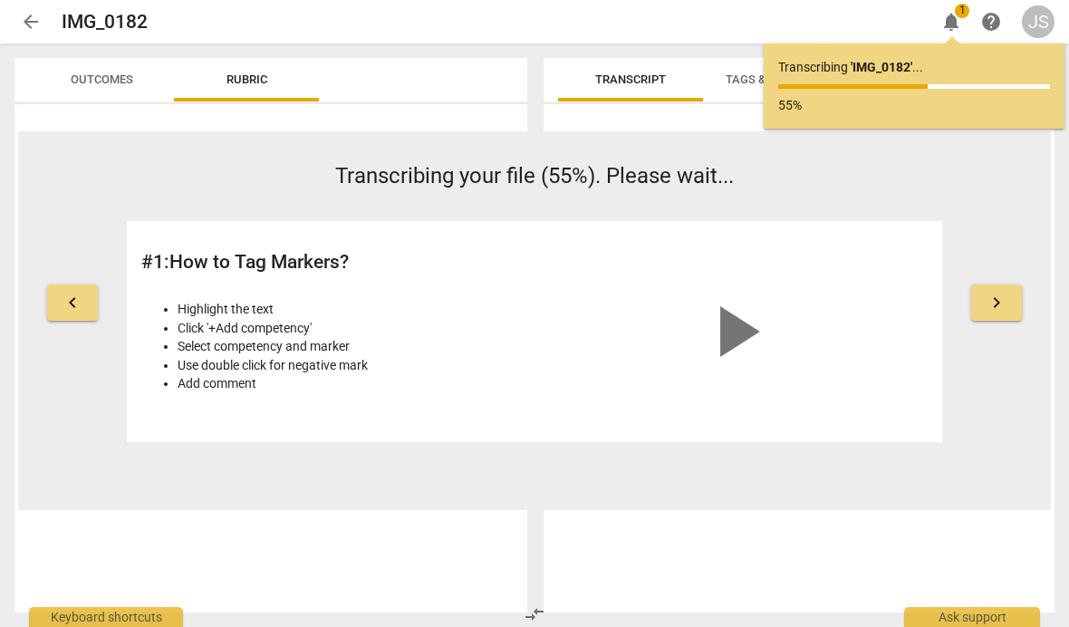
click at [947, 21] on span "notifications" at bounding box center [951, 22] width 22 height 22
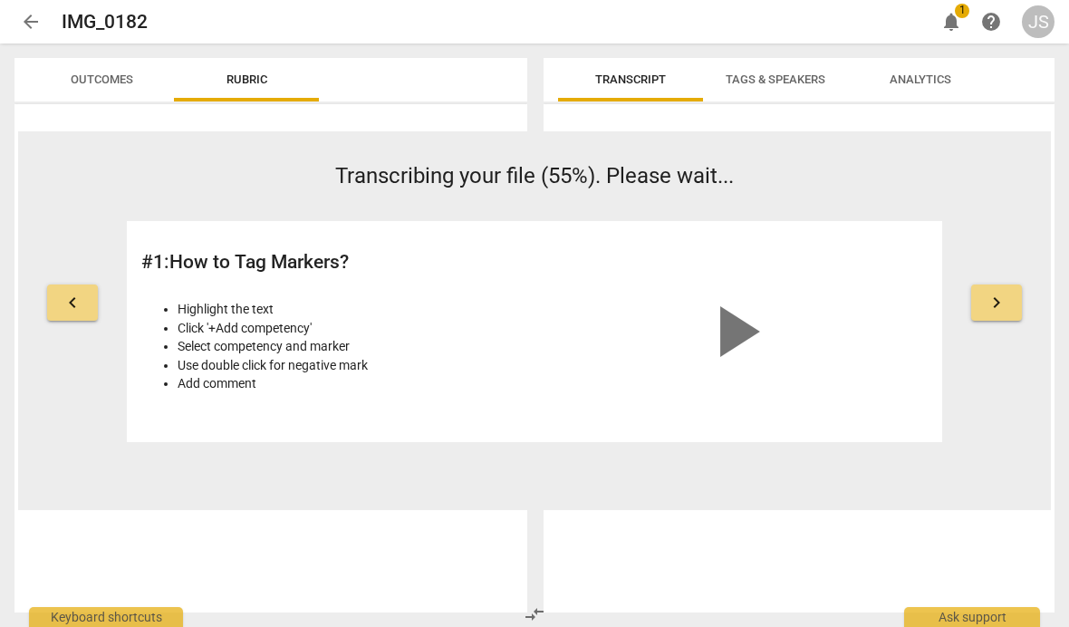
click at [940, 28] on span "notifications" at bounding box center [951, 22] width 22 height 22
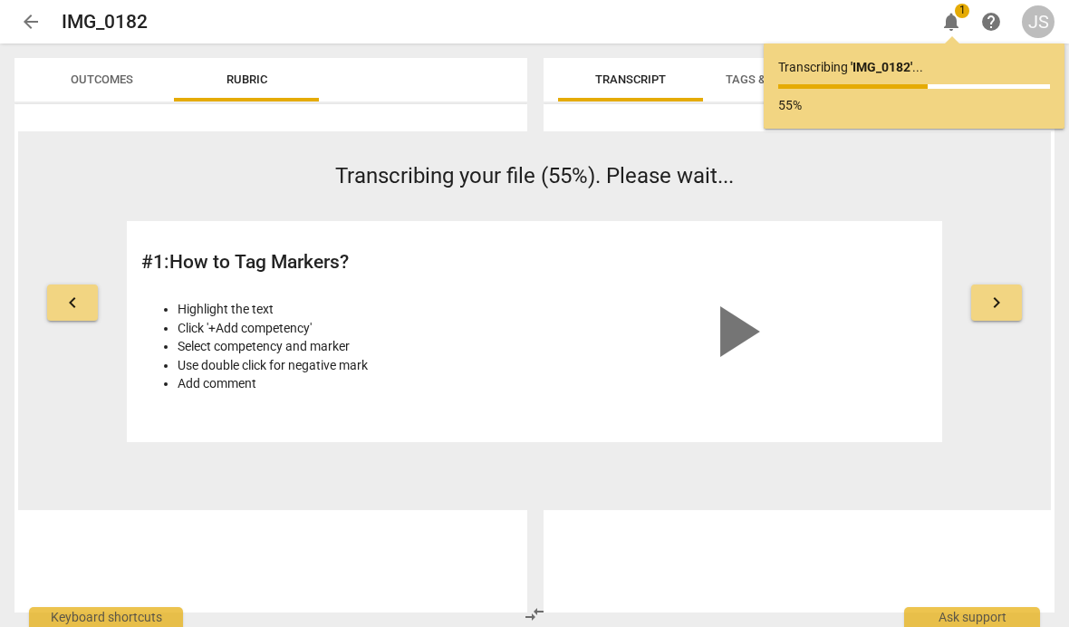
click at [944, 33] on button "notifications 1" at bounding box center [951, 21] width 33 height 33
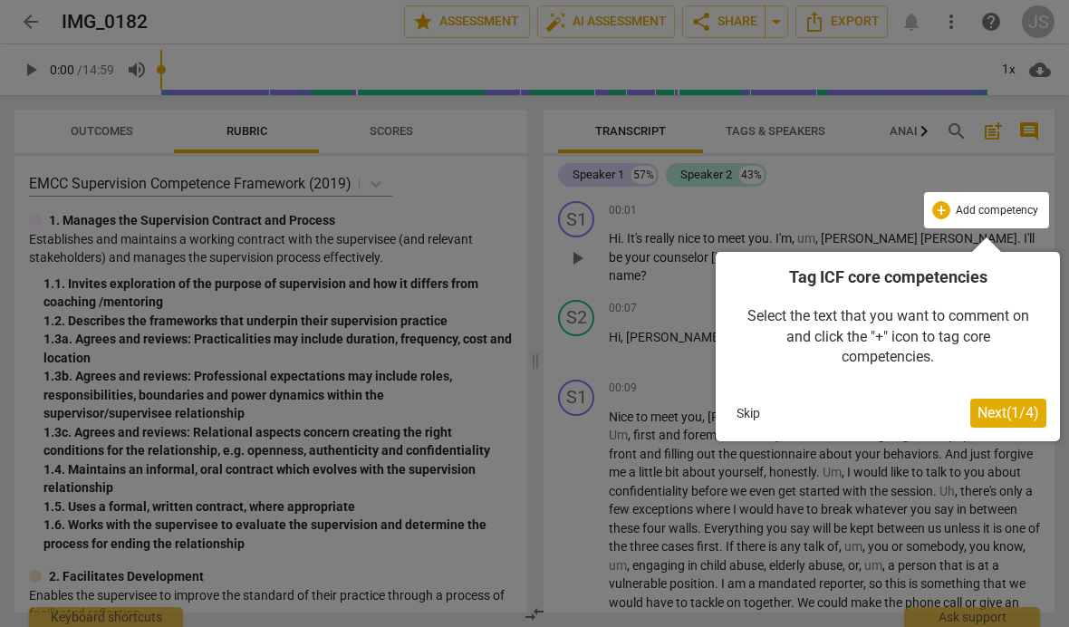
click at [1021, 415] on span "Next ( 1 / 4 )" at bounding box center [1008, 412] width 62 height 17
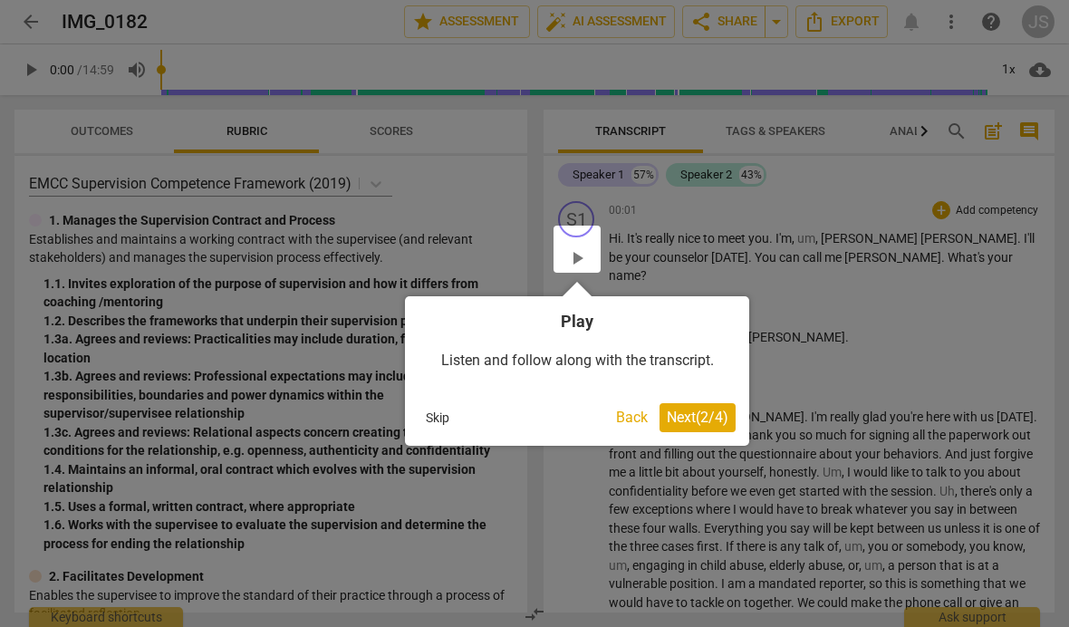
click at [701, 413] on span "Next ( 2 / 4 )" at bounding box center [698, 416] width 62 height 17
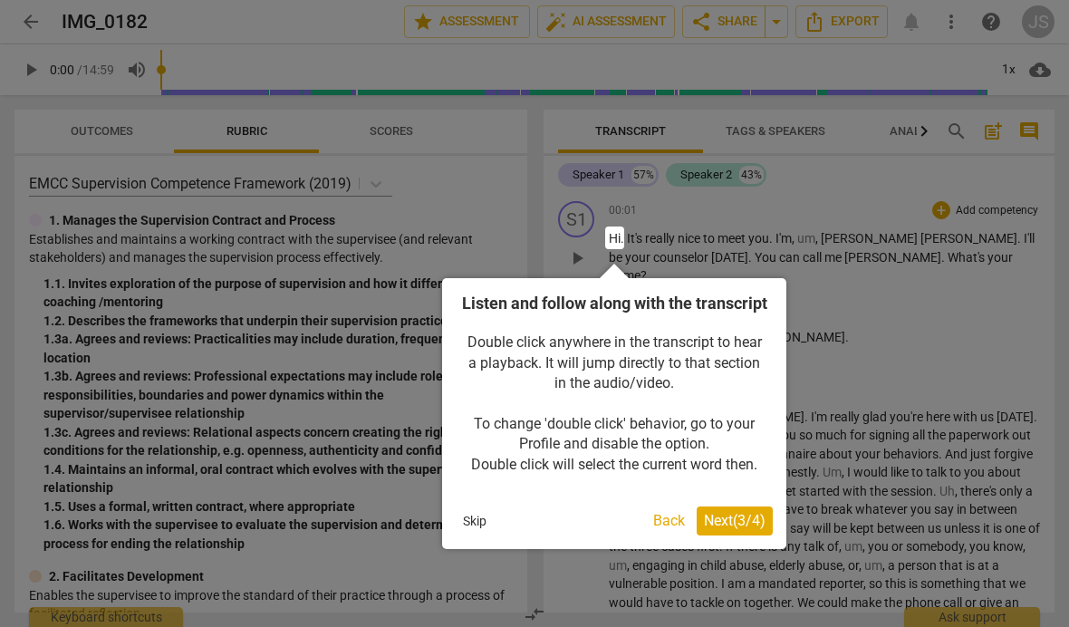
click at [733, 528] on button "Next ( 3 / 4 )" at bounding box center [734, 520] width 76 height 29
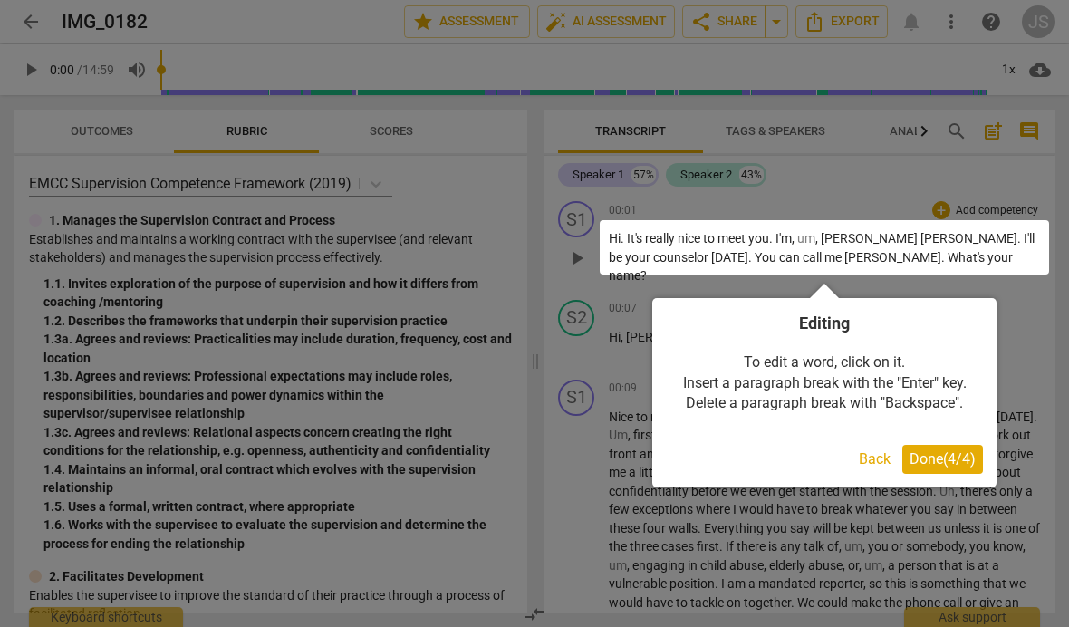
click at [945, 463] on span "Done ( 4 / 4 )" at bounding box center [942, 458] width 66 height 17
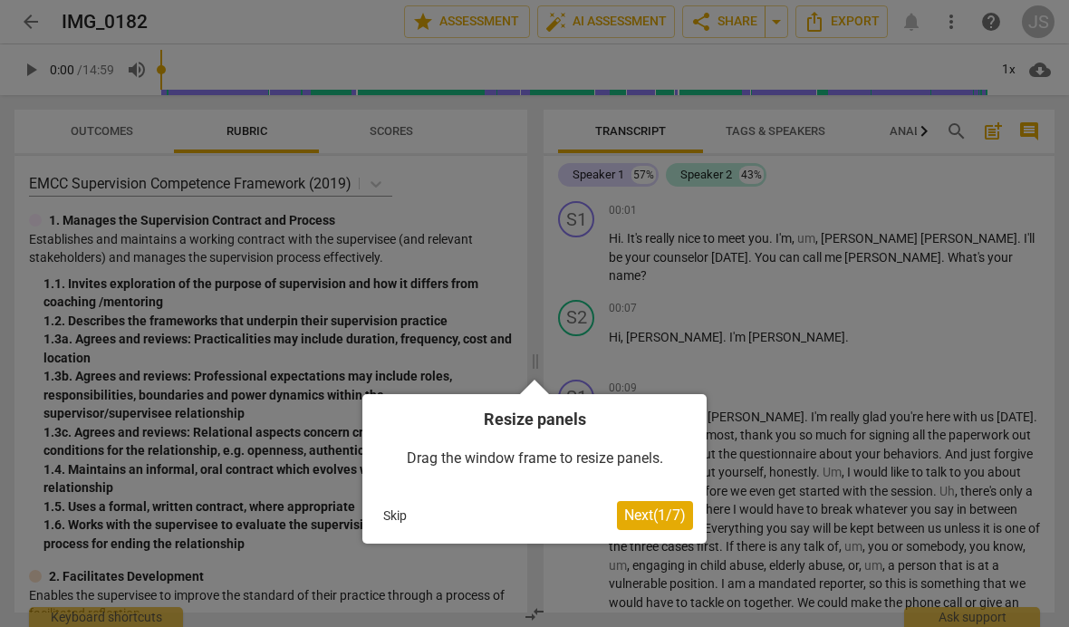
click at [667, 503] on button "Next ( 1 / 7 )" at bounding box center [655, 515] width 76 height 29
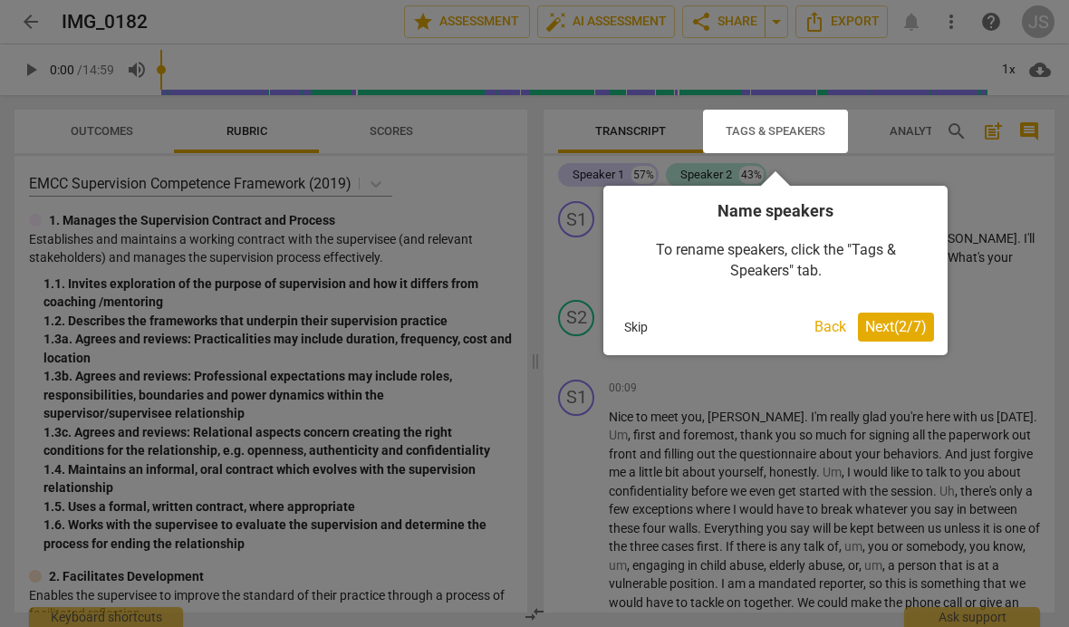
click at [868, 337] on button "Next ( 2 / 7 )" at bounding box center [896, 326] width 76 height 29
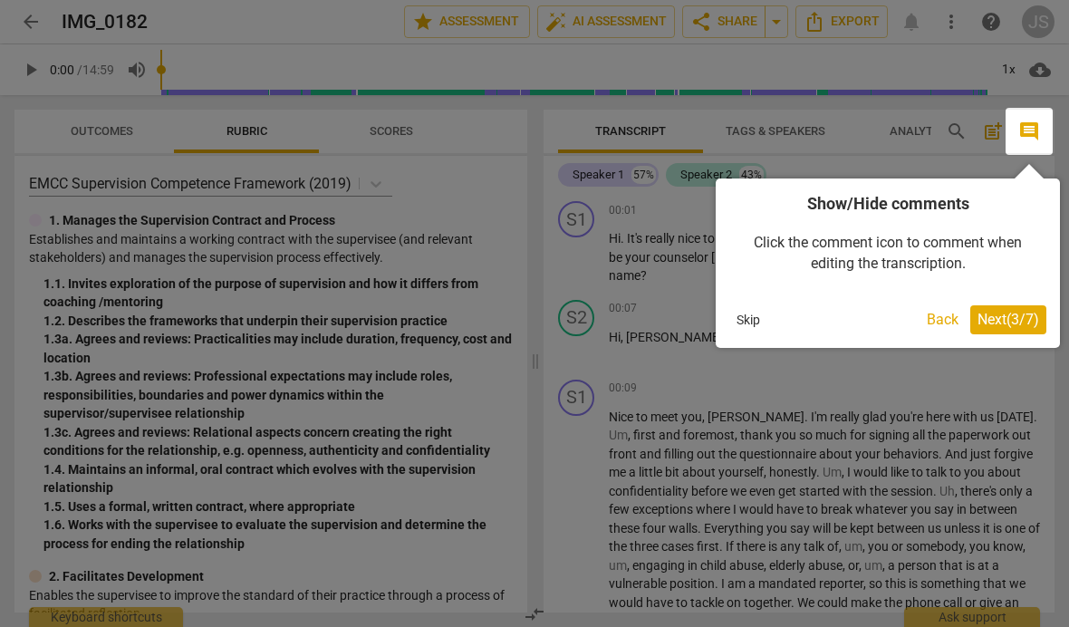
click at [1002, 328] on button "Next ( 3 / 7 )" at bounding box center [1008, 319] width 76 height 29
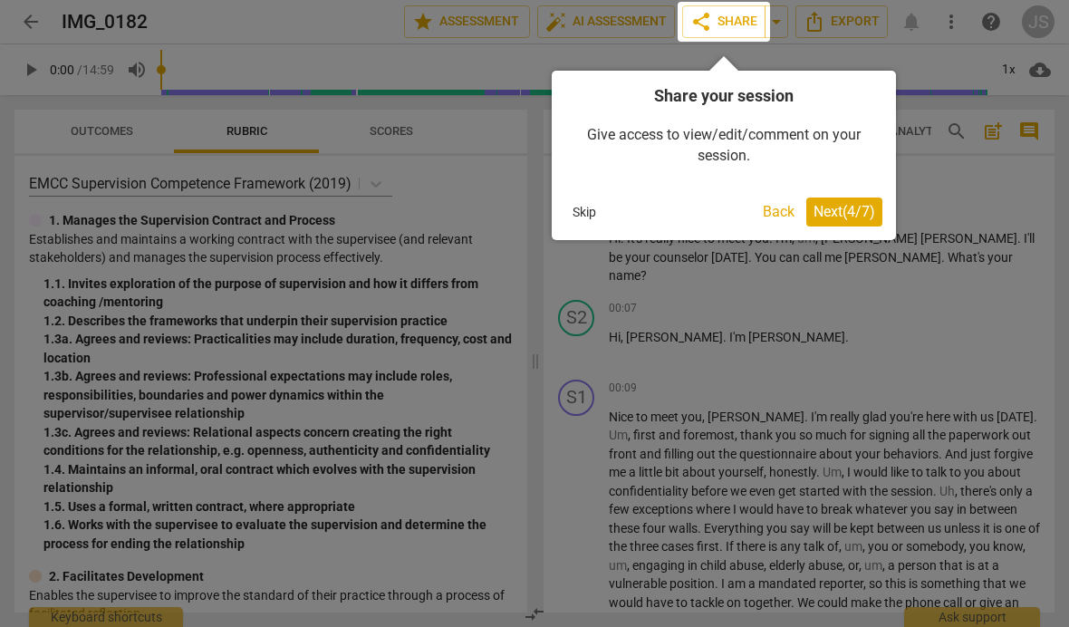
click at [847, 213] on span "Next ( 4 / 7 )" at bounding box center [844, 211] width 62 height 17
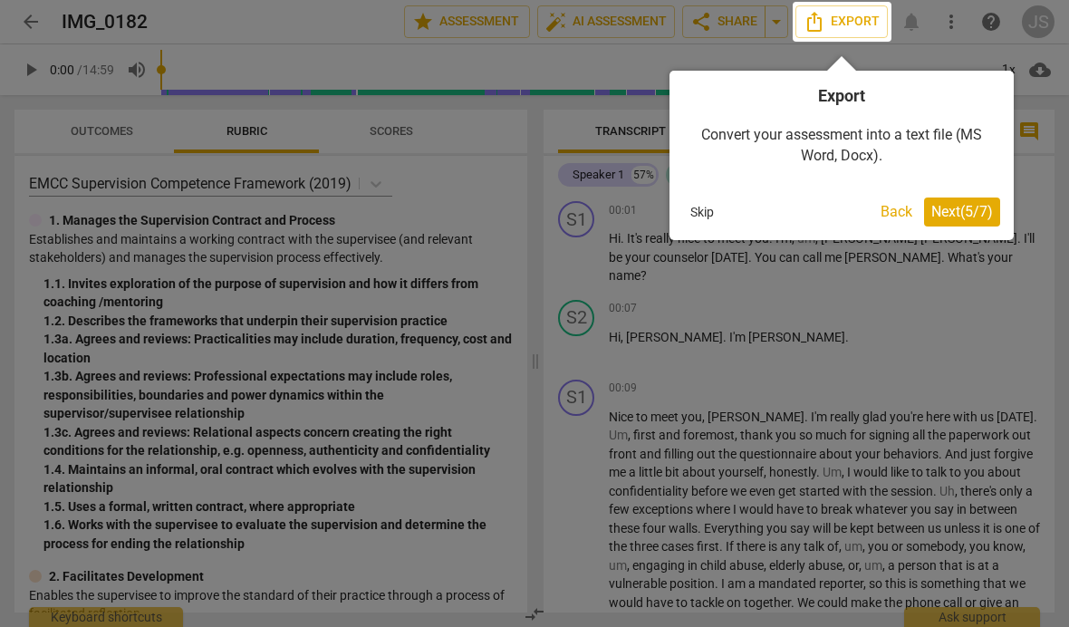
click at [960, 213] on span "Next ( 5 / 7 )" at bounding box center [962, 211] width 62 height 17
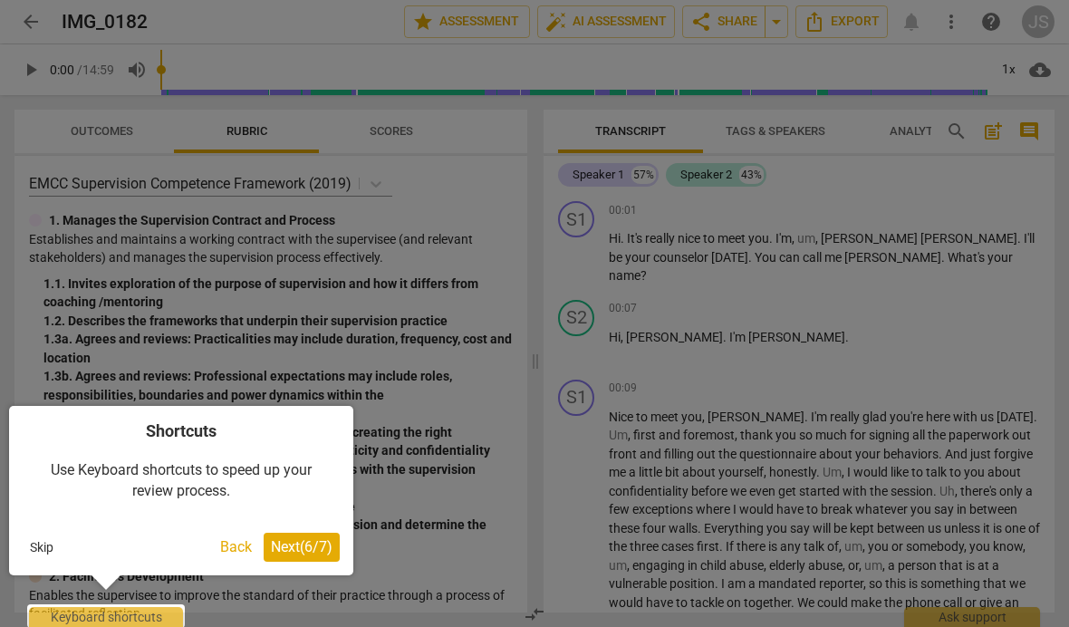
click at [316, 533] on button "Next ( 6 / 7 )" at bounding box center [302, 546] width 76 height 29
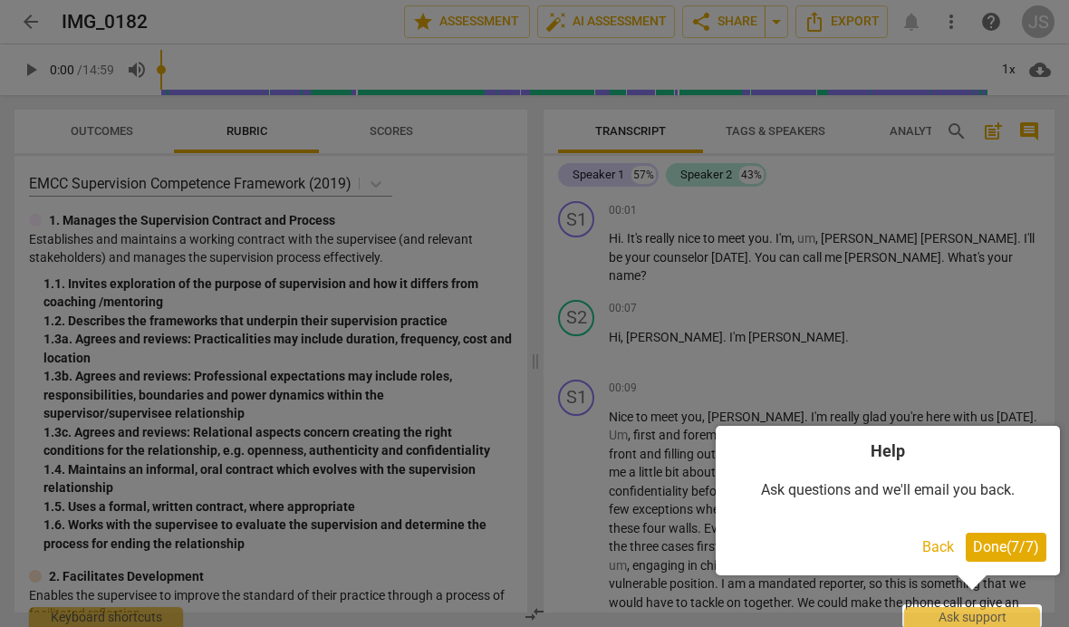
click at [1033, 542] on span "Done ( 7 / 7 )" at bounding box center [1006, 546] width 66 height 17
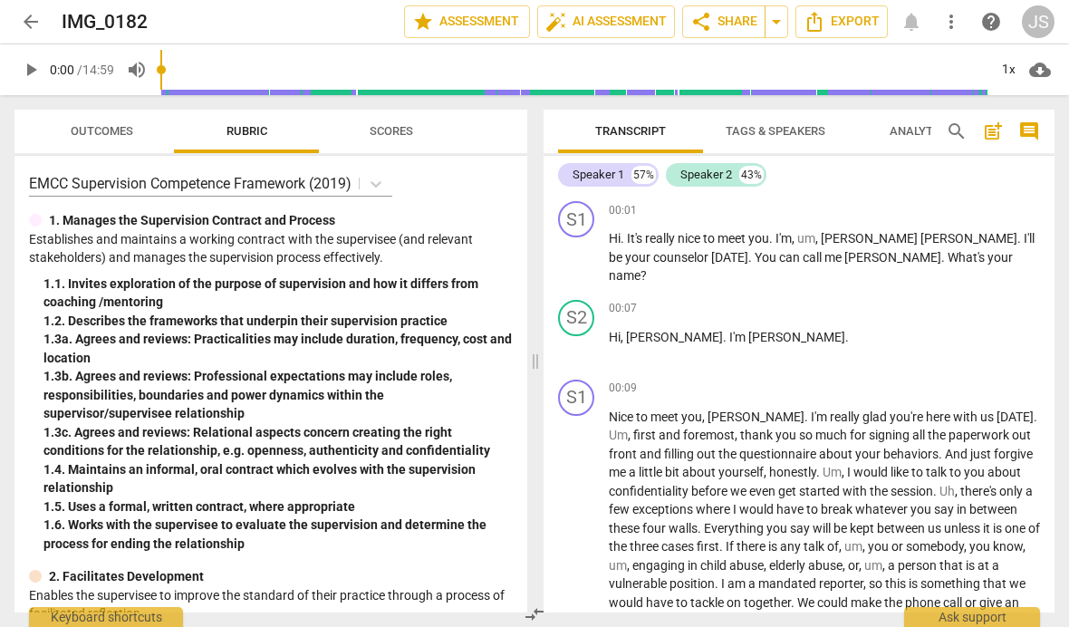
click at [858, 21] on span "Export" at bounding box center [841, 22] width 76 height 22
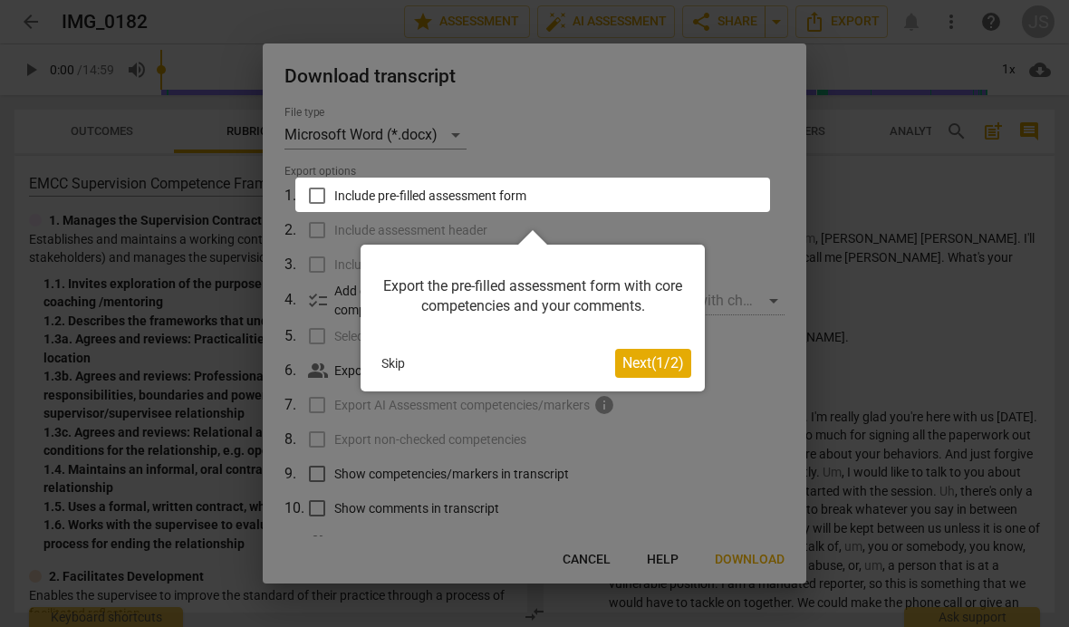
click at [668, 363] on span "Next ( 1 / 2 )" at bounding box center [653, 362] width 62 height 17
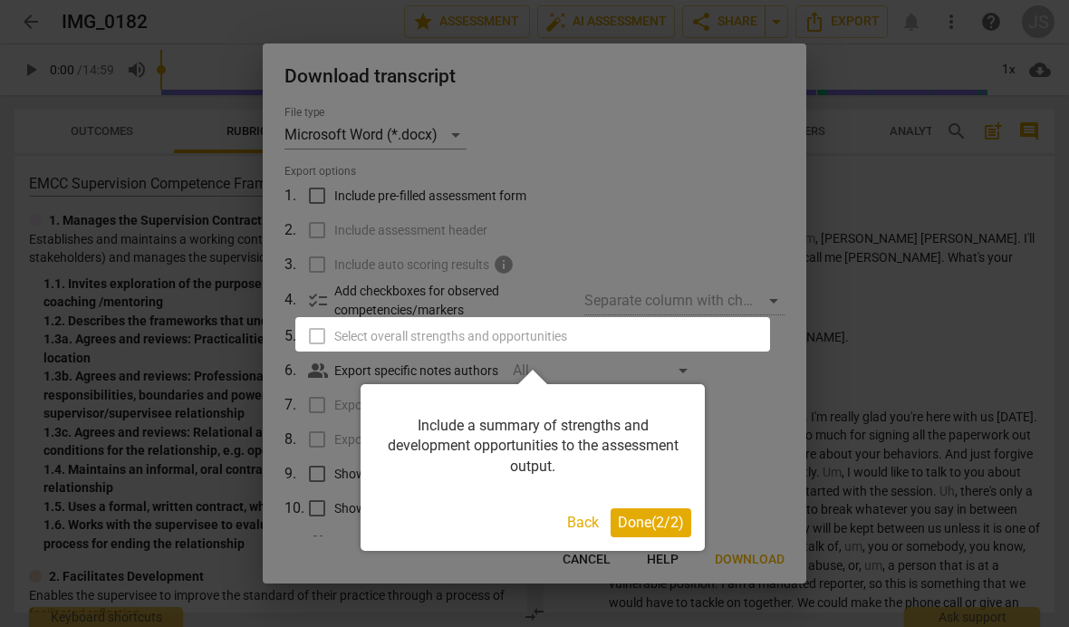
click at [651, 534] on button "Done ( 2 / 2 )" at bounding box center [650, 522] width 81 height 29
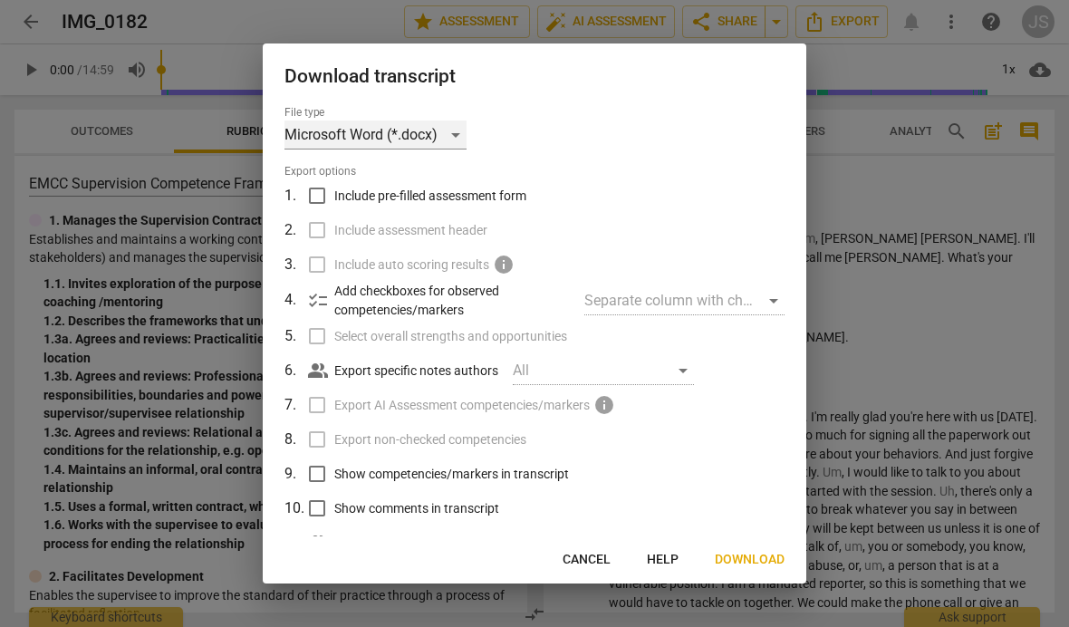
click at [460, 121] on div "Microsoft Word (*.docx)" at bounding box center [375, 134] width 182 height 29
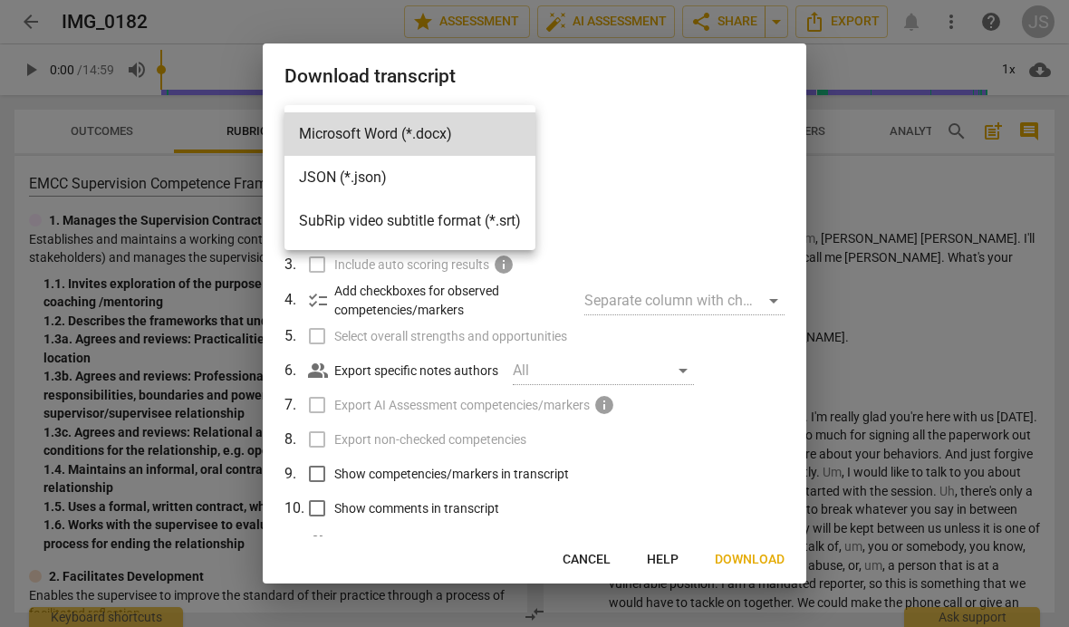
click at [484, 134] on li "Microsoft Word (*.docx)" at bounding box center [409, 133] width 251 height 43
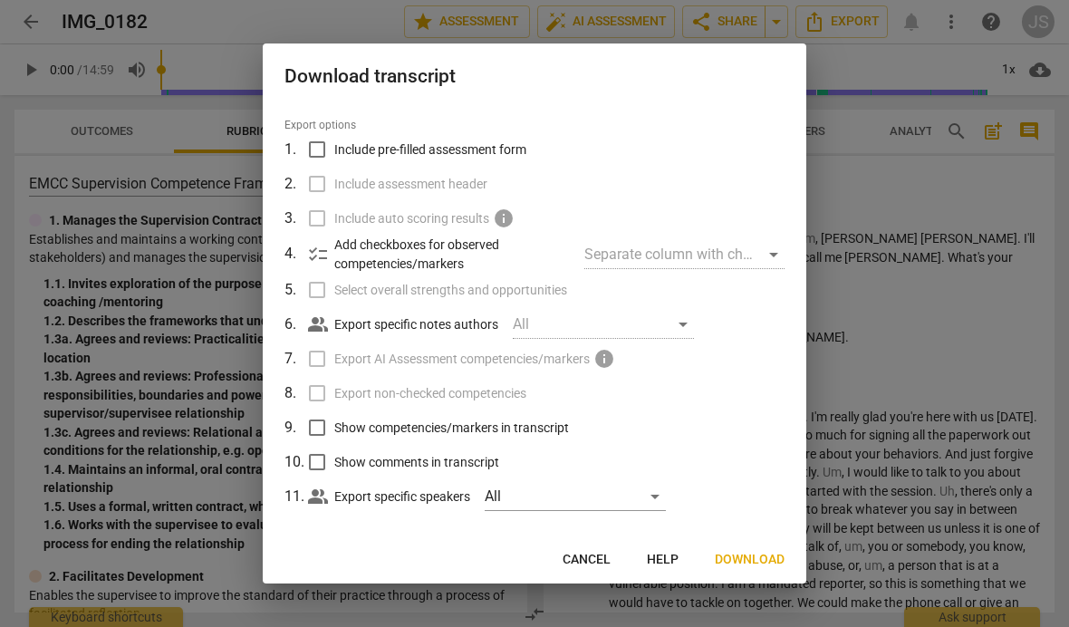
scroll to position [5, 0]
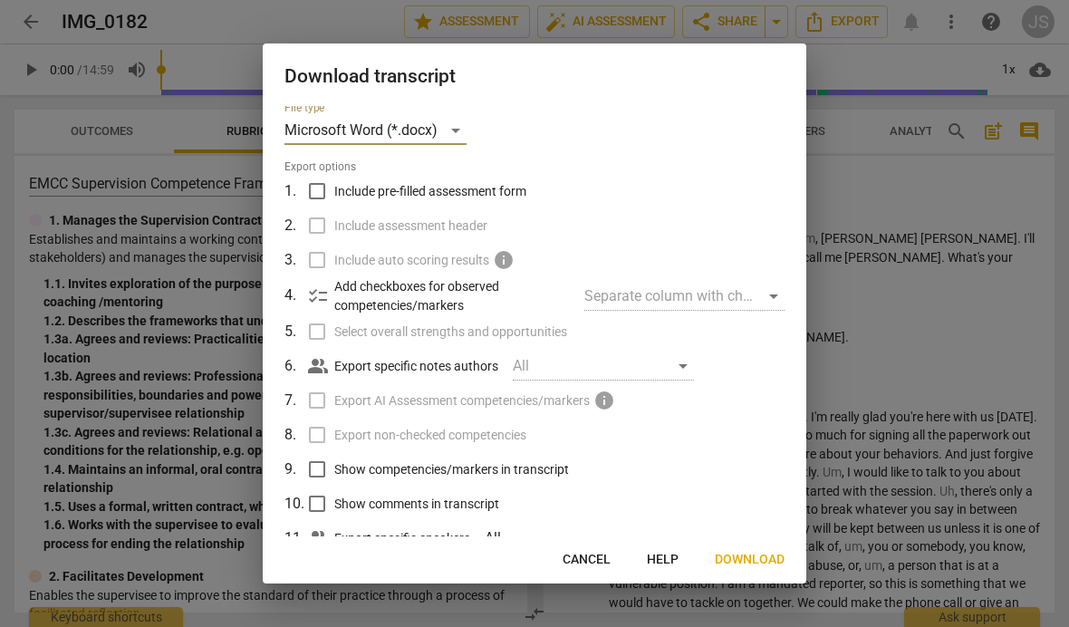
click at [324, 329] on label "Select overall strengths and opportunities" at bounding box center [532, 331] width 475 height 34
click at [776, 568] on span "Download" at bounding box center [749, 560] width 70 height 18
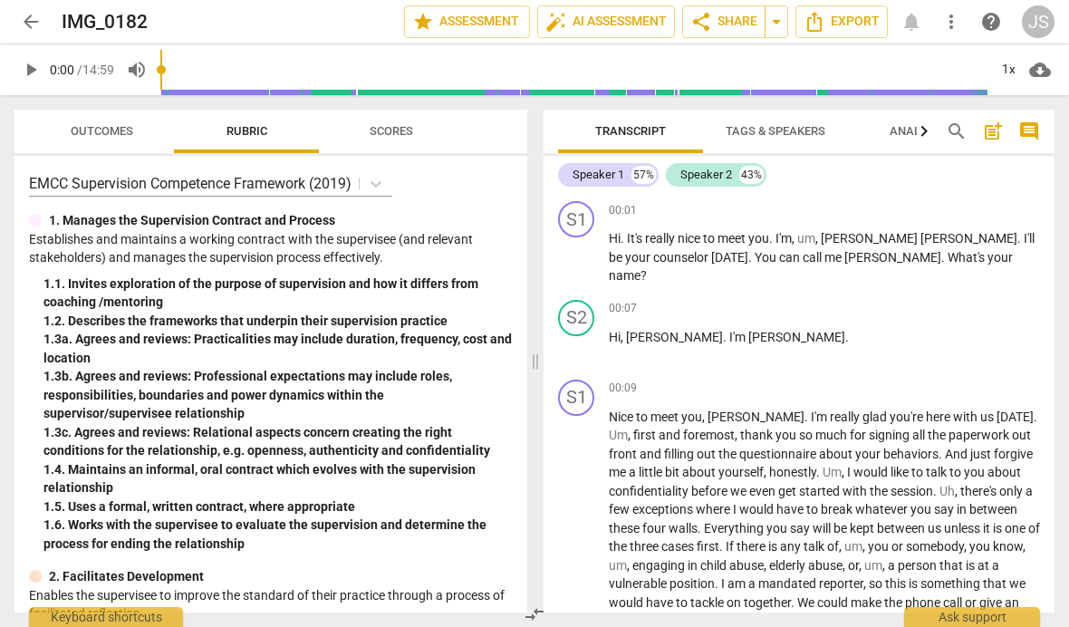
scroll to position [0, 0]
click at [39, 18] on span "arrow_back" at bounding box center [31, 22] width 22 height 22
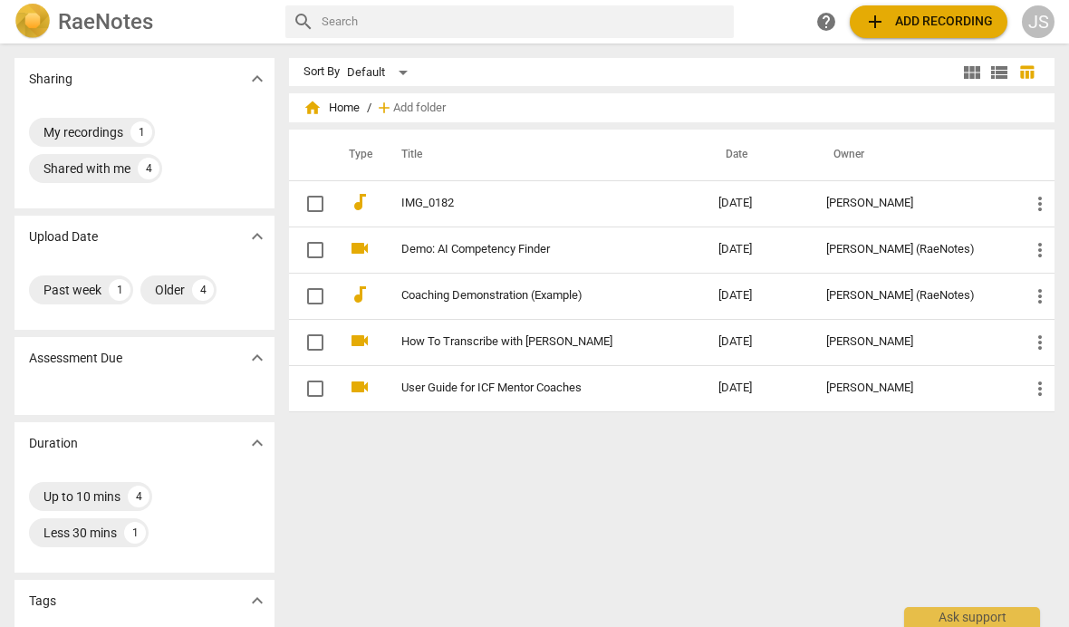
click at [934, 12] on span "add Add recording" at bounding box center [928, 22] width 129 height 22
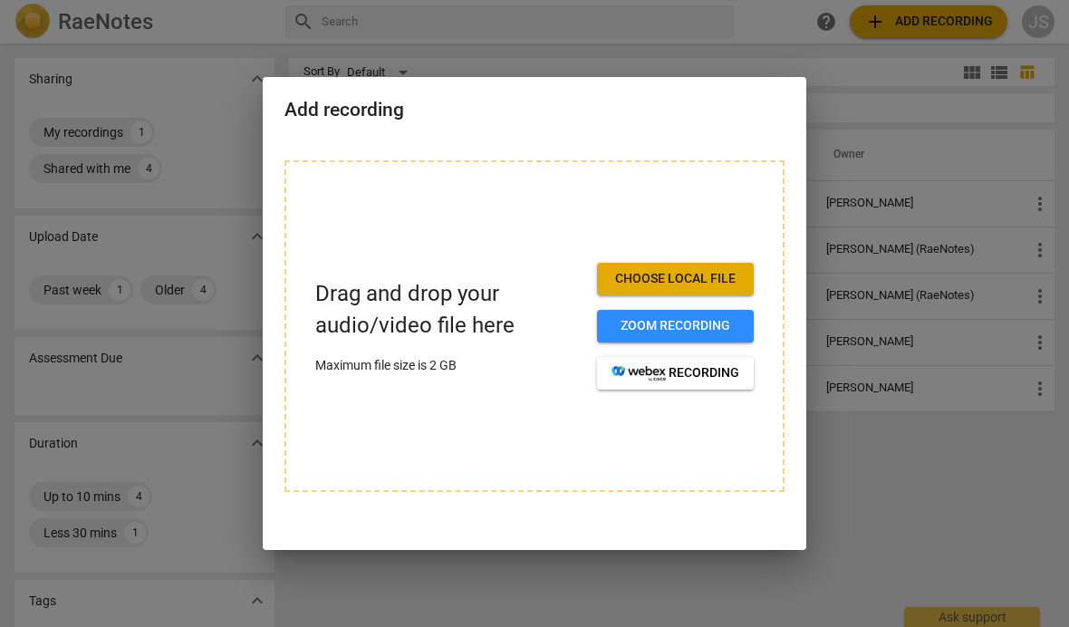
click at [729, 265] on button "Choose local file" at bounding box center [675, 279] width 157 height 33
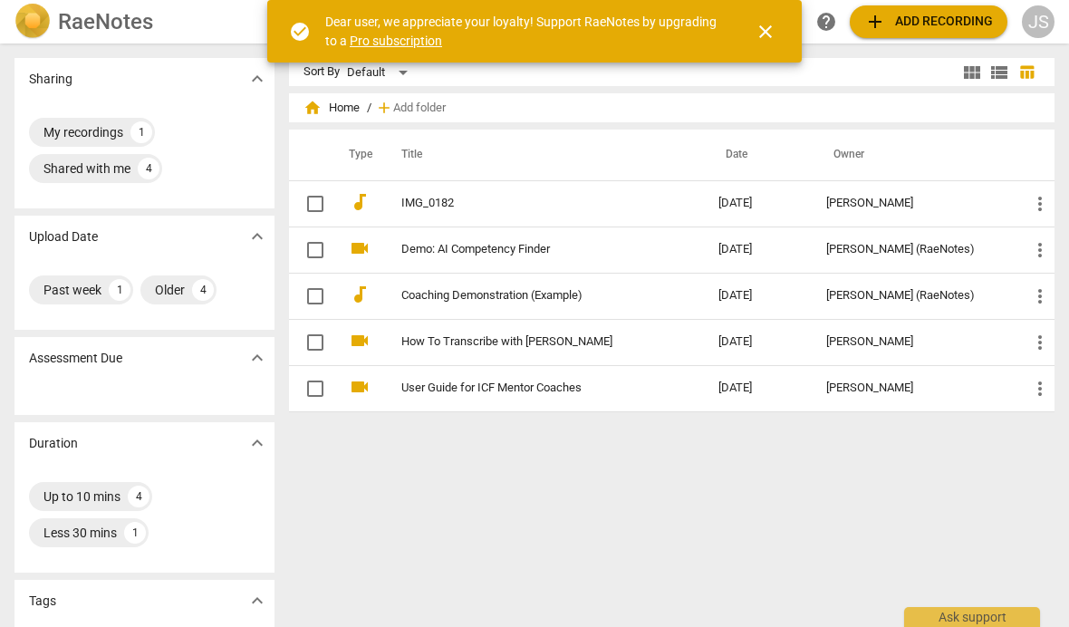
click at [639, 203] on link "IMG_0182" at bounding box center [527, 204] width 252 height 14
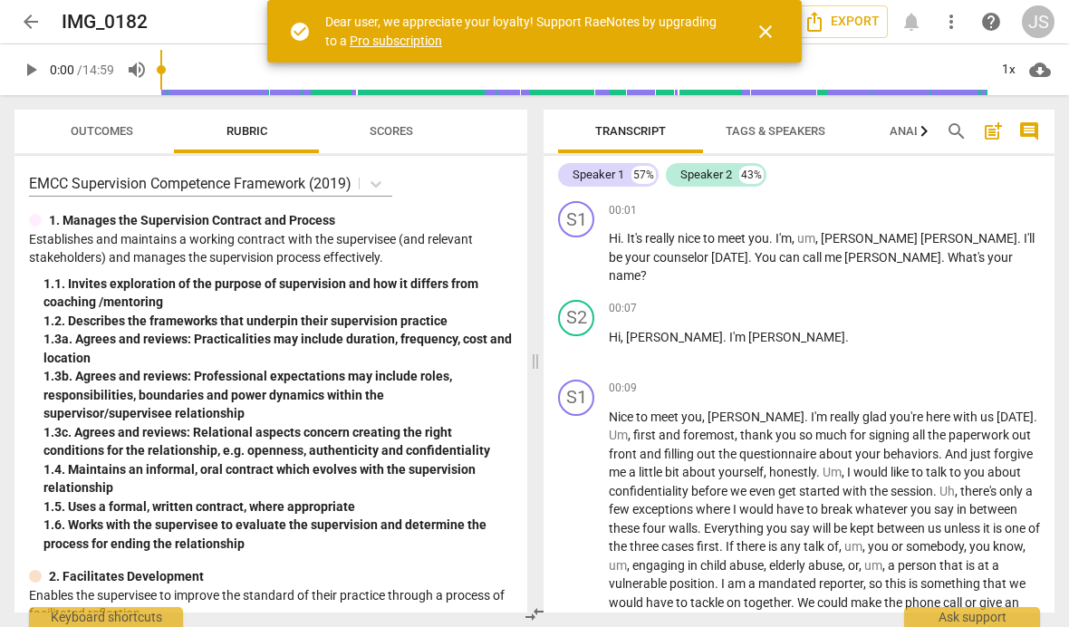
click at [25, 34] on button "arrow_back" at bounding box center [30, 21] width 33 height 33
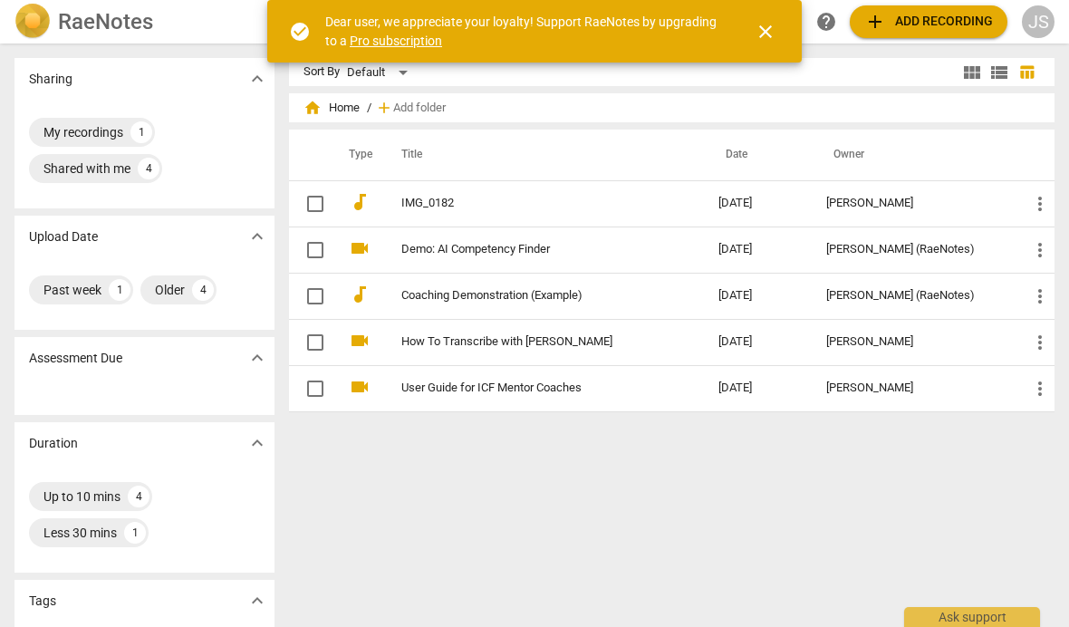
click at [948, 17] on span "add Add recording" at bounding box center [928, 22] width 129 height 22
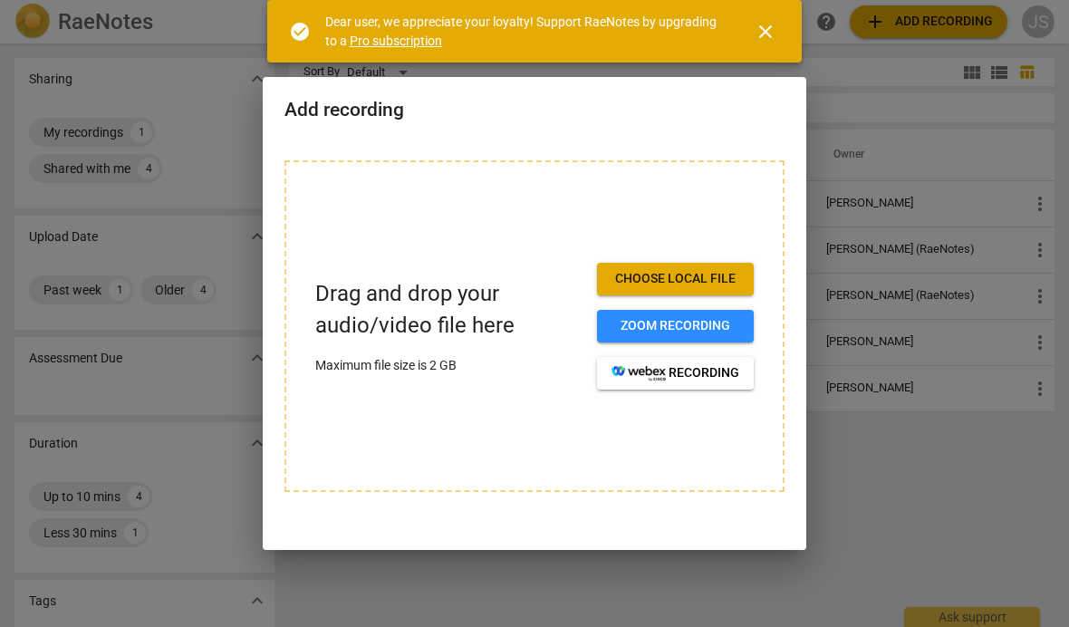
click at [693, 287] on span "Choose local file" at bounding box center [675, 279] width 128 height 18
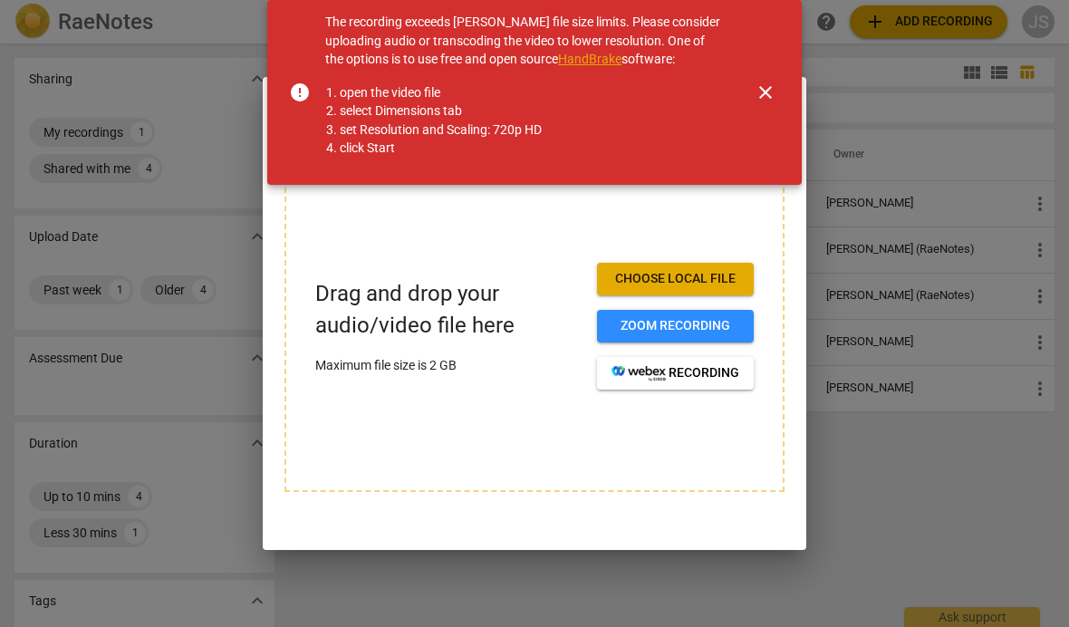
click at [465, 596] on div at bounding box center [534, 313] width 1069 height 627
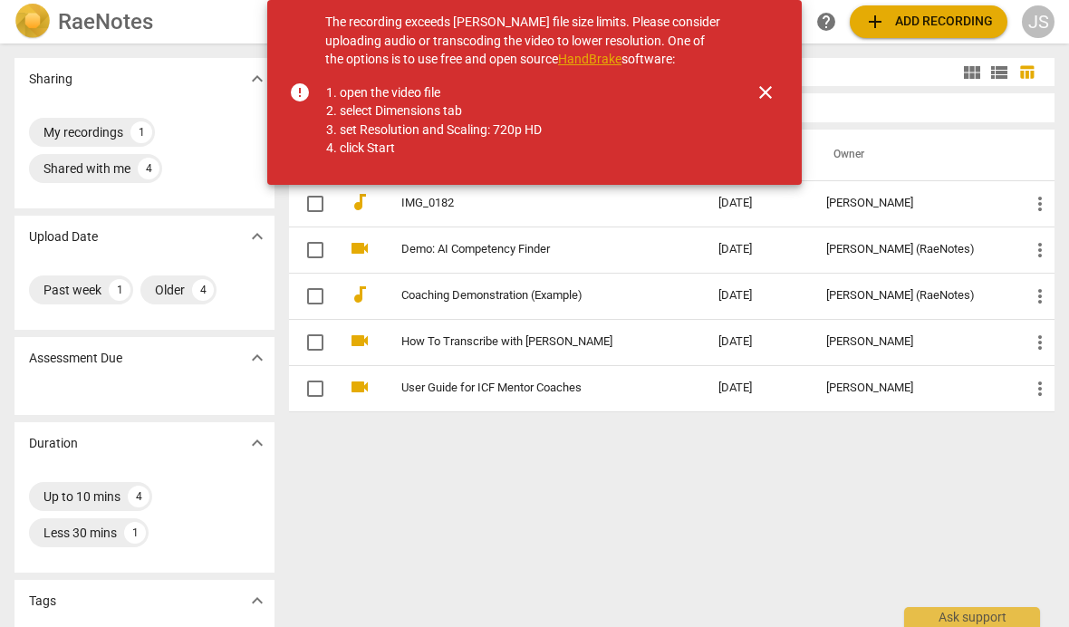
click at [1040, 199] on span "more_vert" at bounding box center [1040, 204] width 22 height 22
click at [964, 152] on div at bounding box center [534, 313] width 1069 height 627
